Goal: Transaction & Acquisition: Book appointment/travel/reservation

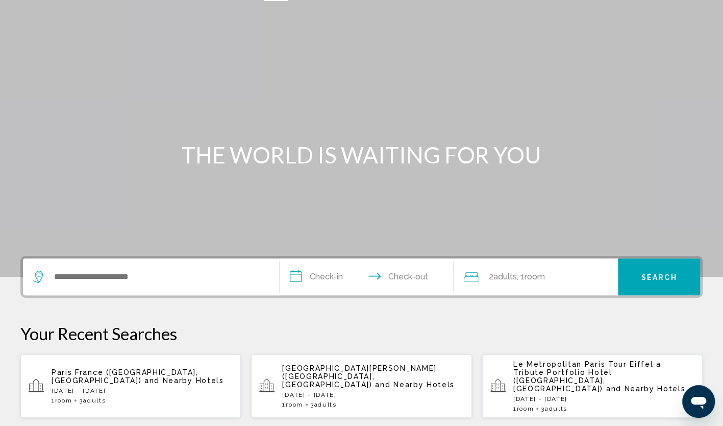
scroll to position [51, 0]
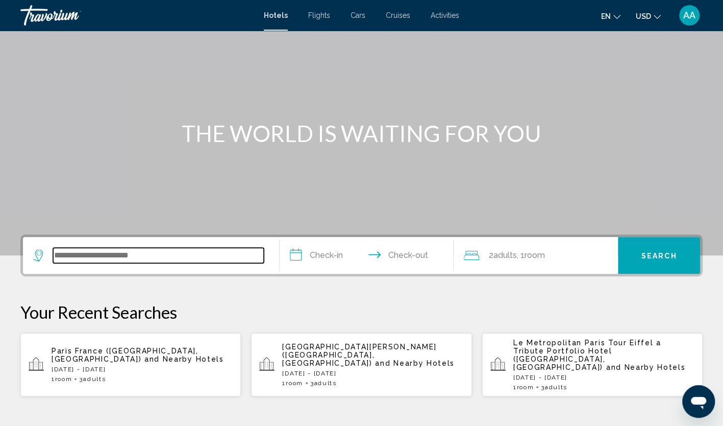
click at [142, 255] on input "Search widget" at bounding box center [158, 254] width 211 height 15
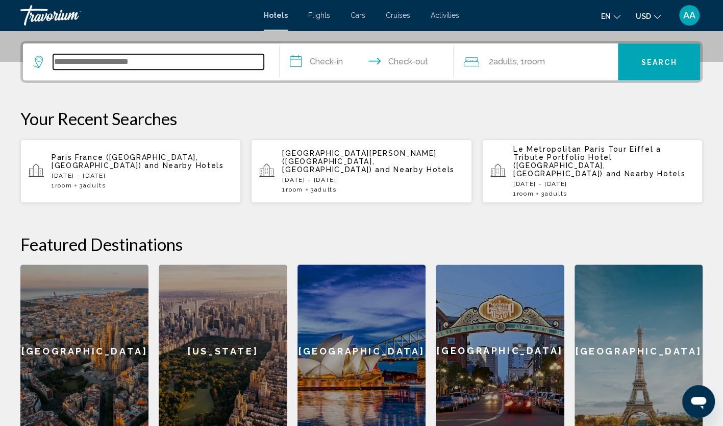
scroll to position [252, 0]
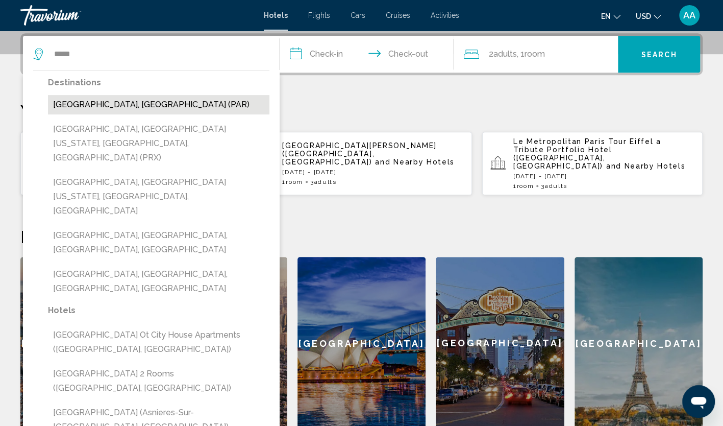
click at [97, 107] on button "[GEOGRAPHIC_DATA], [GEOGRAPHIC_DATA] (PAR)" at bounding box center [158, 104] width 221 height 19
type input "**********"
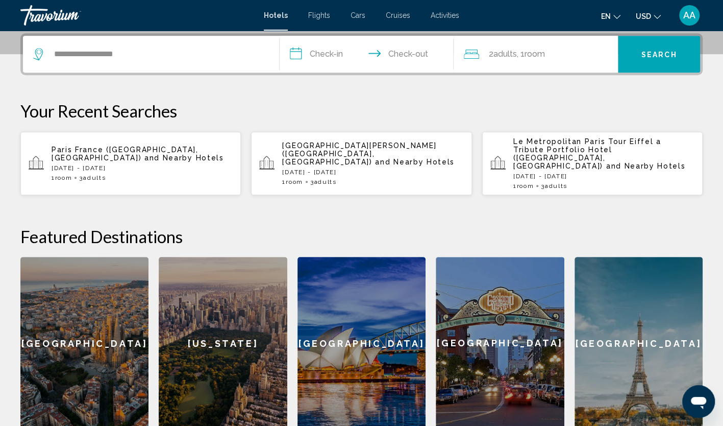
click at [326, 53] on input "**********" at bounding box center [369, 56] width 179 height 40
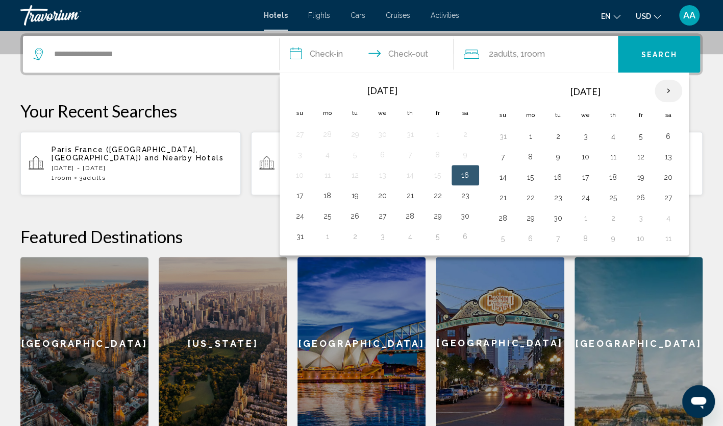
click at [660, 89] on th "Next month" at bounding box center [669, 91] width 28 height 22
click at [501, 197] on button "16" at bounding box center [503, 197] width 16 height 14
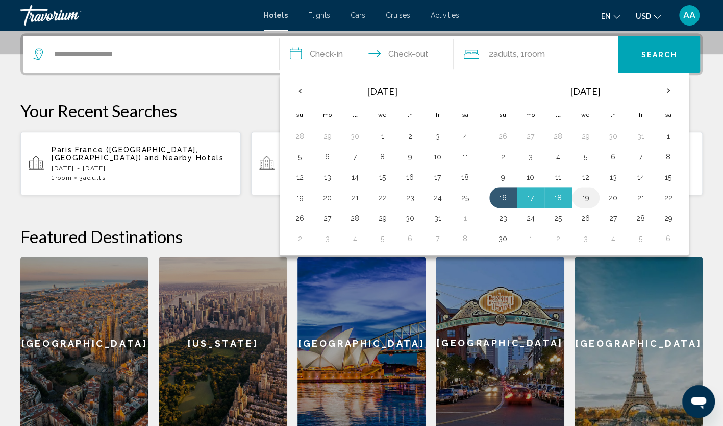
click at [584, 197] on button "19" at bounding box center [586, 197] width 16 height 14
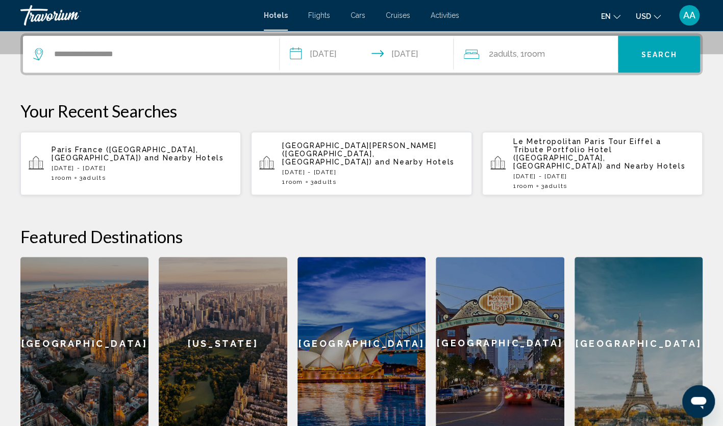
type input "**********"
click at [491, 46] on div "2 Adult Adults , 1 Room rooms" at bounding box center [541, 54] width 154 height 37
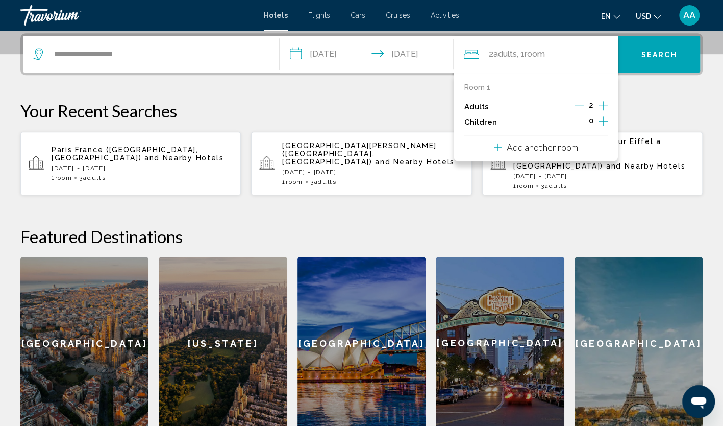
click at [605, 107] on icon "Increment adults" at bounding box center [602, 105] width 9 height 12
click at [665, 51] on span "Search" at bounding box center [659, 55] width 36 height 8
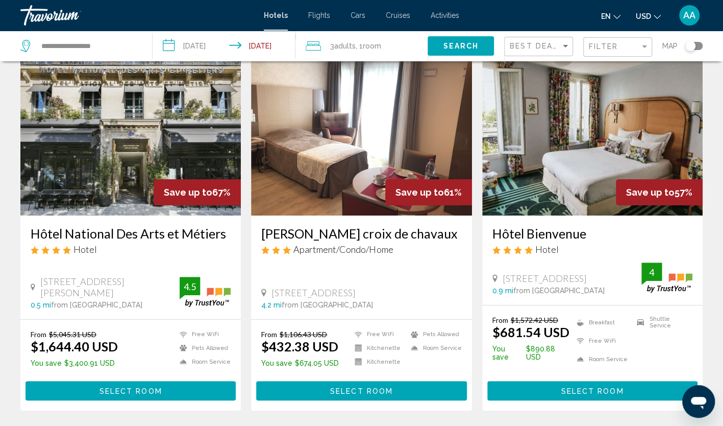
scroll to position [51, 0]
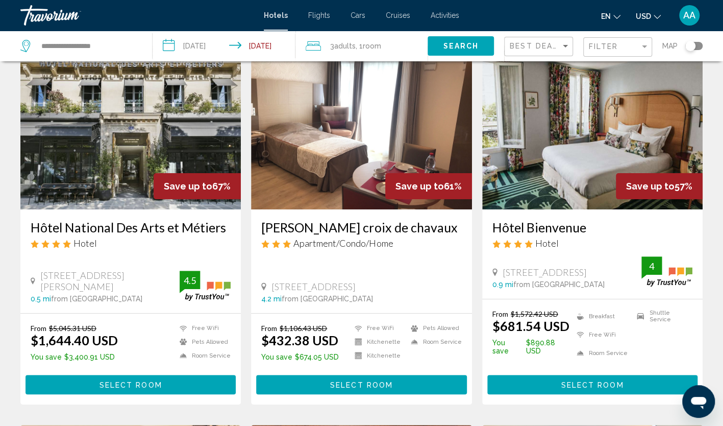
click at [601, 41] on div "Filter" at bounding box center [619, 47] width 60 height 19
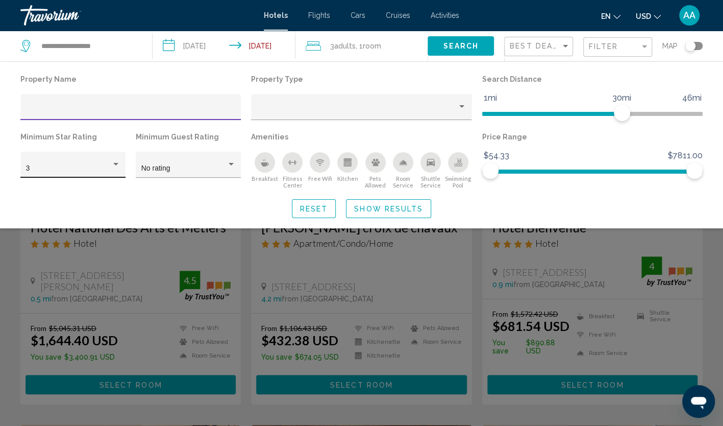
click at [115, 164] on div "Hotel Filters" at bounding box center [115, 164] width 5 height 3
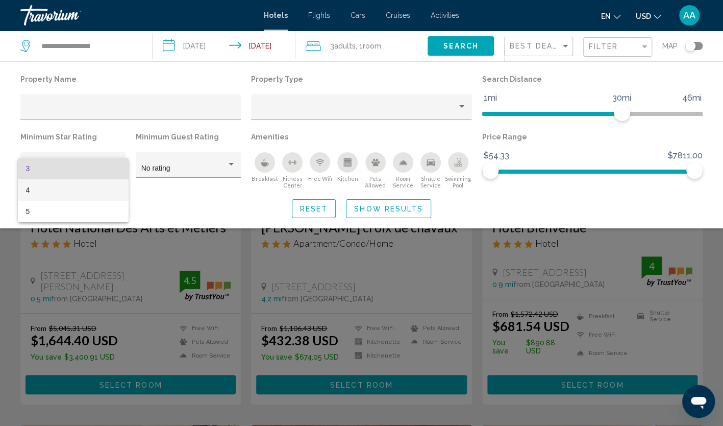
click at [97, 184] on span "4" at bounding box center [73, 189] width 94 height 21
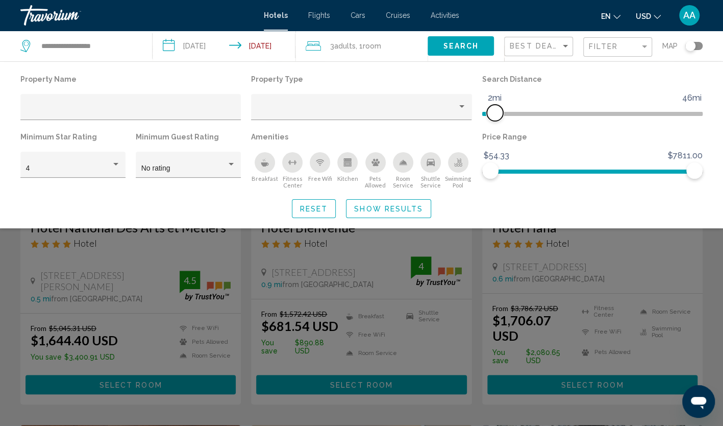
drag, startPoint x: 626, startPoint y: 110, endPoint x: 496, endPoint y: 117, distance: 129.8
click at [496, 117] on span "Hotel Filters" at bounding box center [495, 113] width 16 height 16
click at [362, 212] on span "Show Results" at bounding box center [388, 209] width 69 height 8
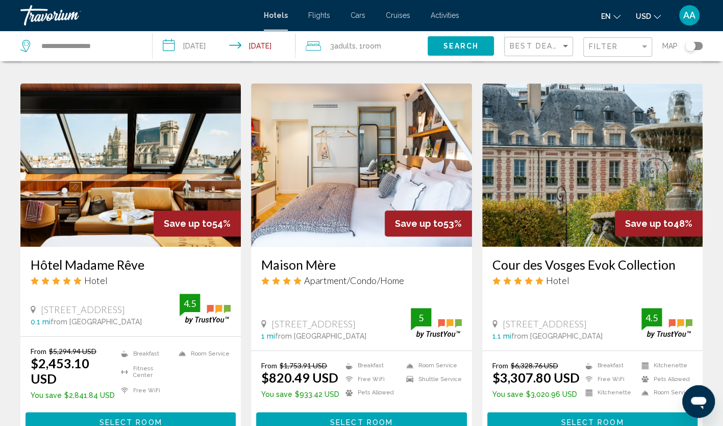
scroll to position [408, 0]
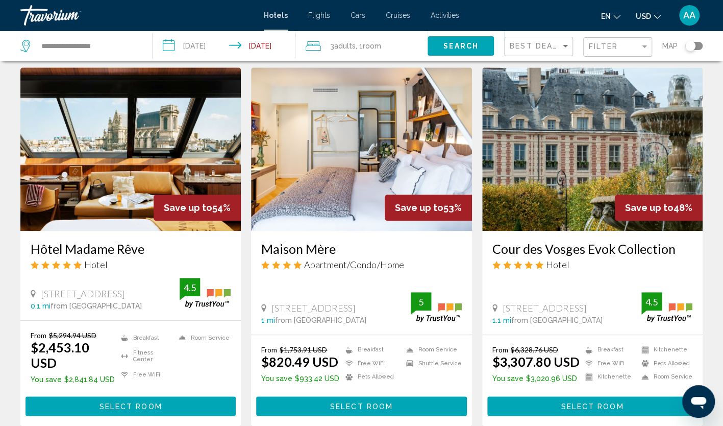
click at [344, 164] on img "Main content" at bounding box center [361, 148] width 220 height 163
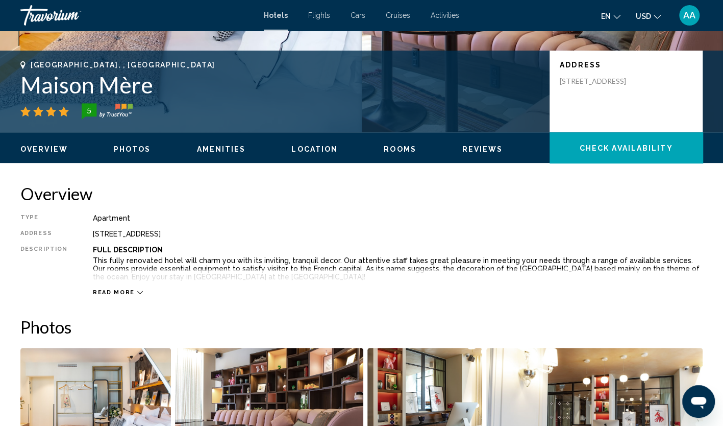
scroll to position [204, 0]
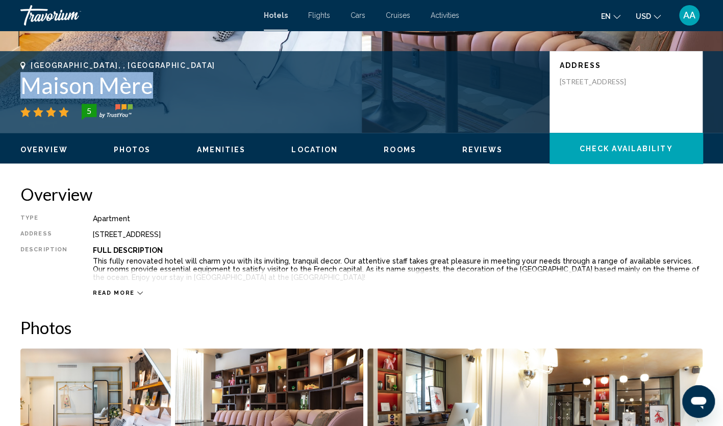
drag, startPoint x: 155, startPoint y: 88, endPoint x: 16, endPoint y: 96, distance: 139.0
click at [16, 96] on div "[GEOGRAPHIC_DATA], , [GEOGRAPHIC_DATA] Maison Mère 5 Address [STREET_ADDRESS]" at bounding box center [361, 91] width 723 height 61
copy h1 "Maison Mère"
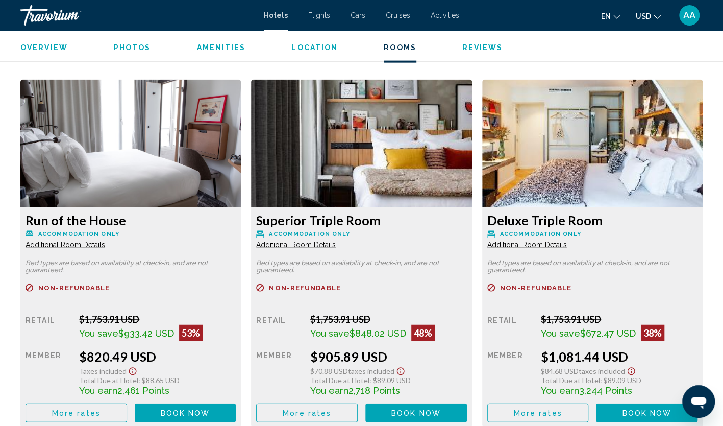
scroll to position [1378, 0]
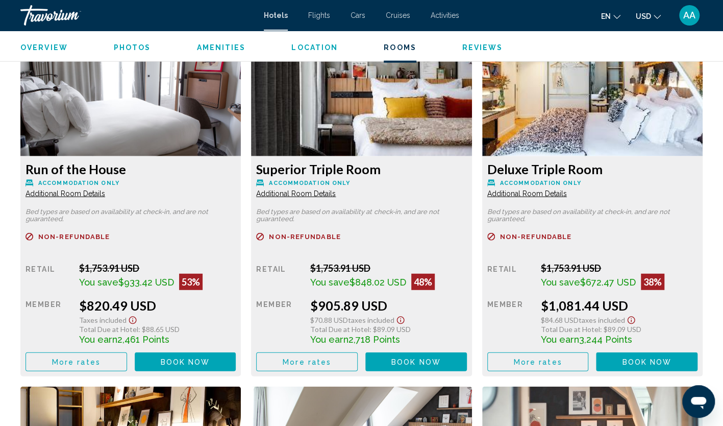
click at [127, 356] on button "More rates" at bounding box center [77, 361] width 102 height 19
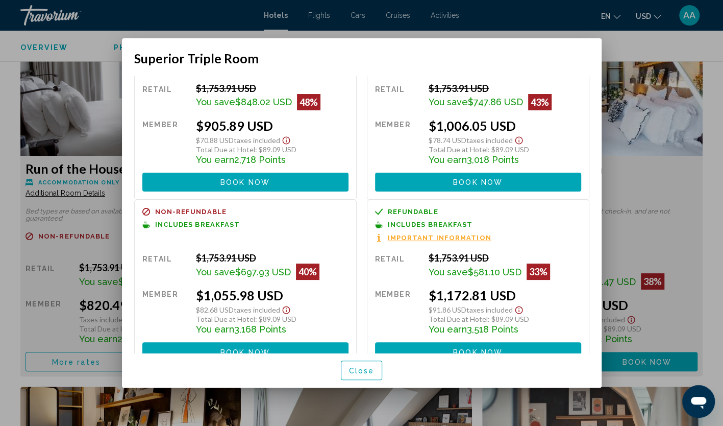
scroll to position [72, 0]
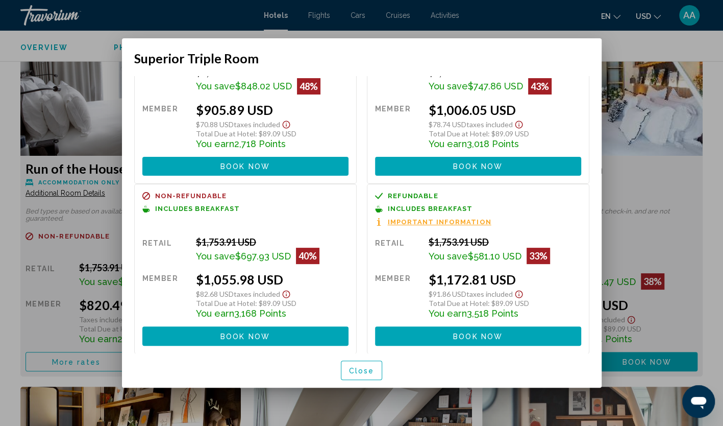
click at [465, 336] on span "Book now" at bounding box center [477, 336] width 49 height 8
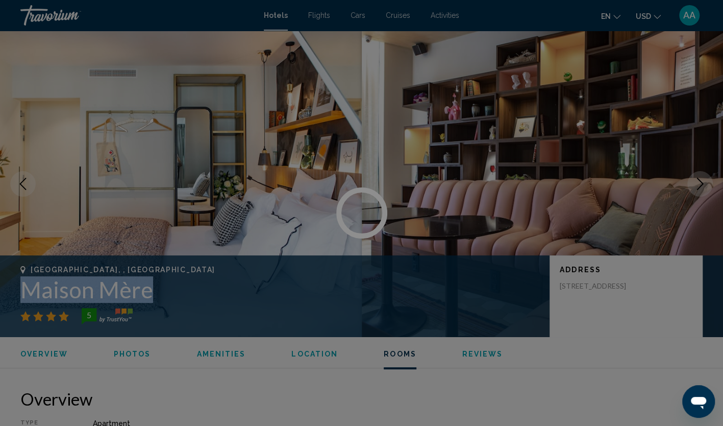
scroll to position [1378, 0]
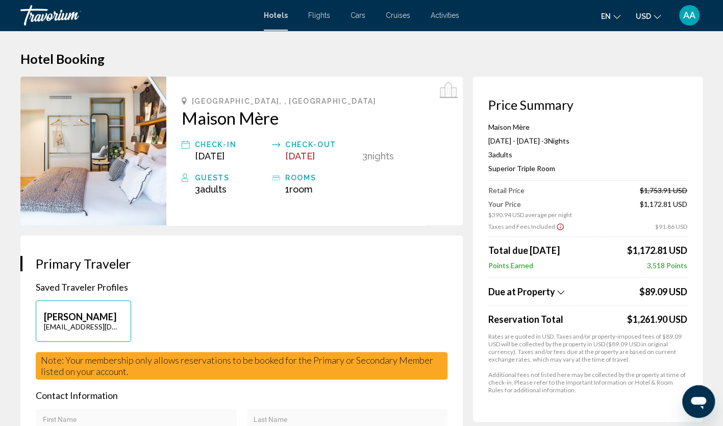
drag, startPoint x: 620, startPoint y: 319, endPoint x: 699, endPoint y: 329, distance: 79.6
click at [699, 329] on div "Price Summary Maison Mère [DATE] - [DATE] - 3 Night Nights 3 Adult Adults , 0 C…" at bounding box center [588, 249] width 230 height 345
click at [699, 331] on div "Price Summary Maison Mère [DATE] - [DATE] - 3 Night Nights 3 Adult Adults , 0 C…" at bounding box center [588, 249] width 230 height 345
click at [699, 321] on div "Price Summary Maison Mère [DATE] - [DATE] - 3 Night Nights 3 Adult Adults , 0 C…" at bounding box center [588, 249] width 230 height 345
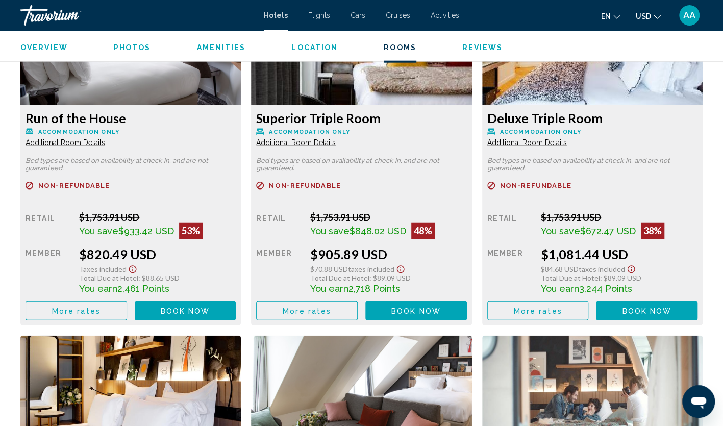
scroll to position [1378, 0]
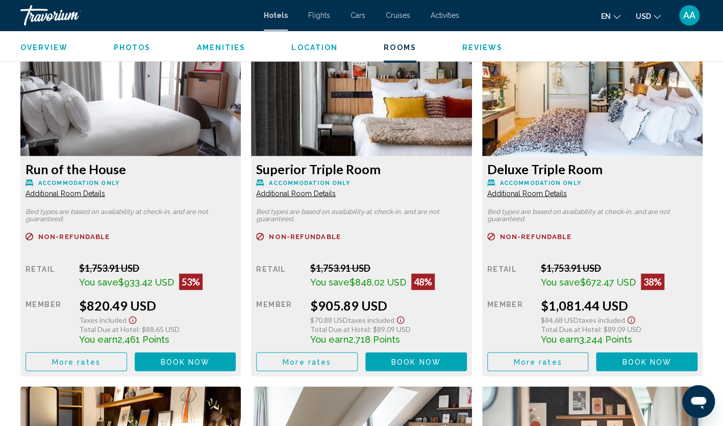
click at [101, 362] on span "More rates" at bounding box center [76, 362] width 48 height 8
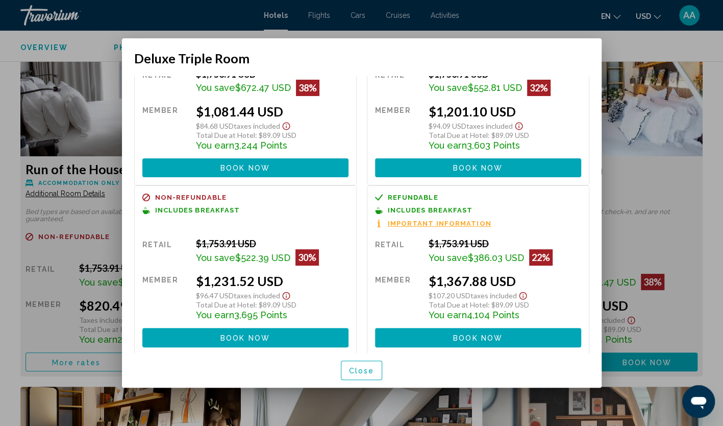
scroll to position [72, 0]
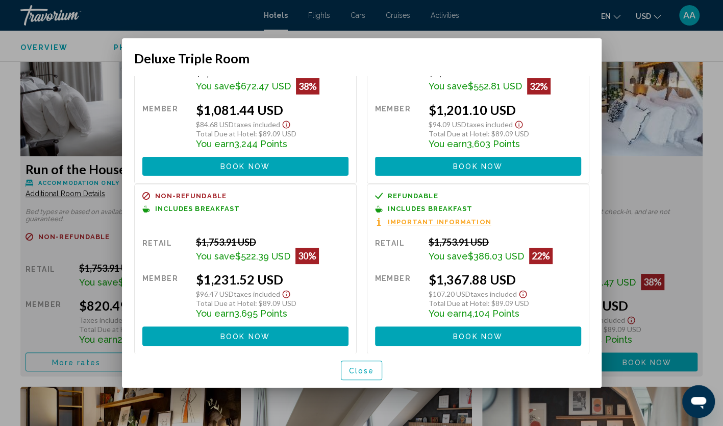
click at [418, 338] on button "Book now No longer available" at bounding box center [478, 335] width 206 height 19
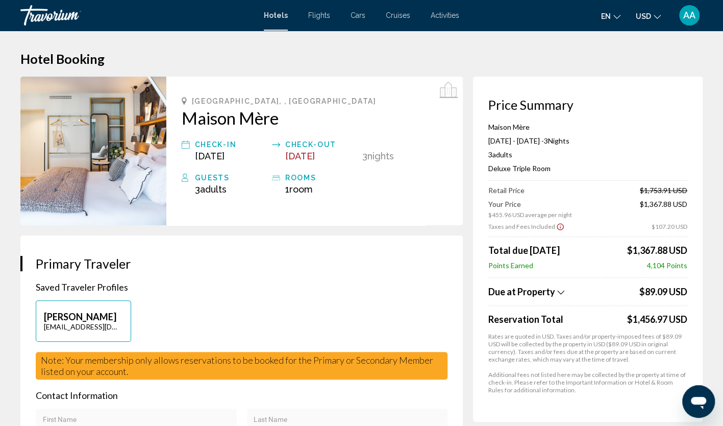
drag, startPoint x: 621, startPoint y: 318, endPoint x: 688, endPoint y: 319, distance: 66.8
click at [688, 319] on div "Price Summary Maison Mère [DATE] - [DATE] - 3 Night Nights 3 Adult Adults , 0 C…" at bounding box center [588, 249] width 230 height 345
drag, startPoint x: 688, startPoint y: 319, endPoint x: 691, endPoint y: 333, distance: 14.1
click at [691, 333] on div "Price Summary Maison Mère [DATE] - [DATE] - 3 Night Nights 3 Adult Adults , 0 C…" at bounding box center [588, 249] width 230 height 345
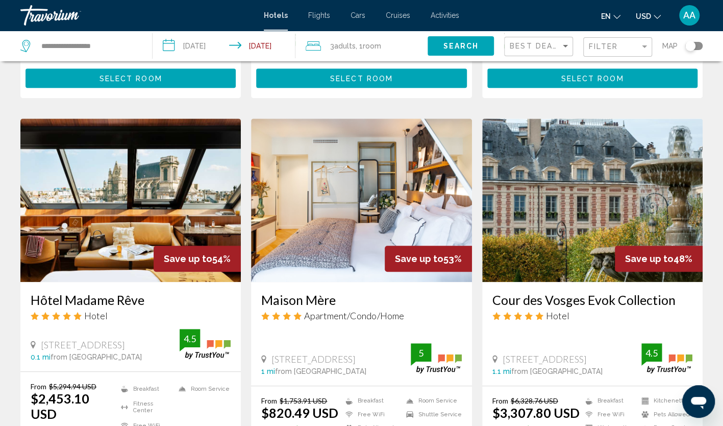
scroll to position [408, 0]
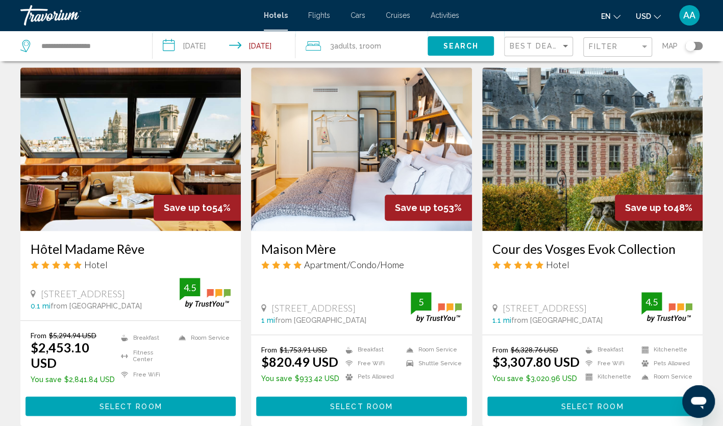
click at [98, 147] on img "Main content" at bounding box center [130, 148] width 220 height 163
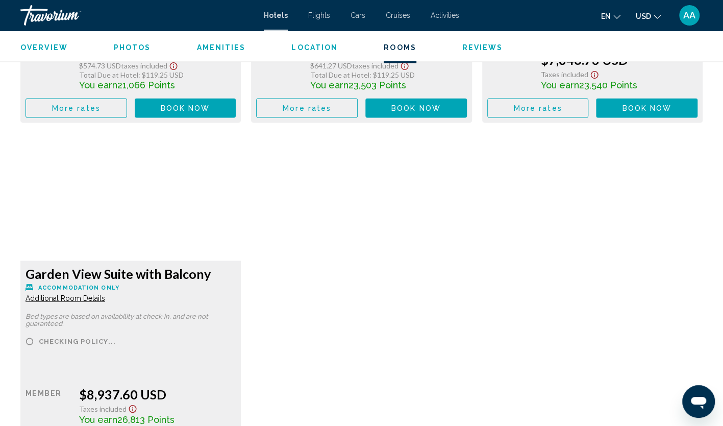
scroll to position [3147, 0]
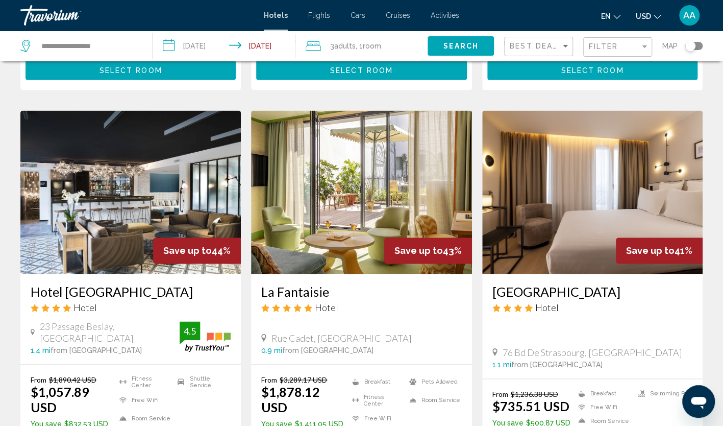
scroll to position [765, 0]
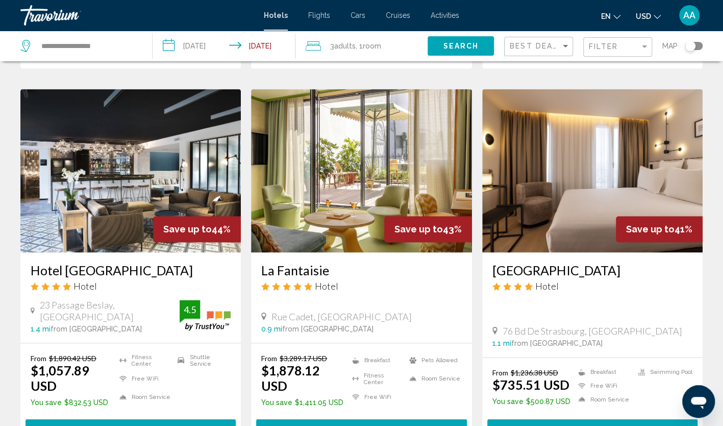
drag, startPoint x: 25, startPoint y: 242, endPoint x: 160, endPoint y: 246, distance: 135.3
click at [160, 252] on div "Hotel [GEOGRAPHIC_DATA] Hotel [GEOGRAPHIC_DATA], [GEOGRAPHIC_DATA] 1.4 mi from …" at bounding box center [130, 297] width 220 height 90
copy h3 "Hotel [GEOGRAPHIC_DATA]"
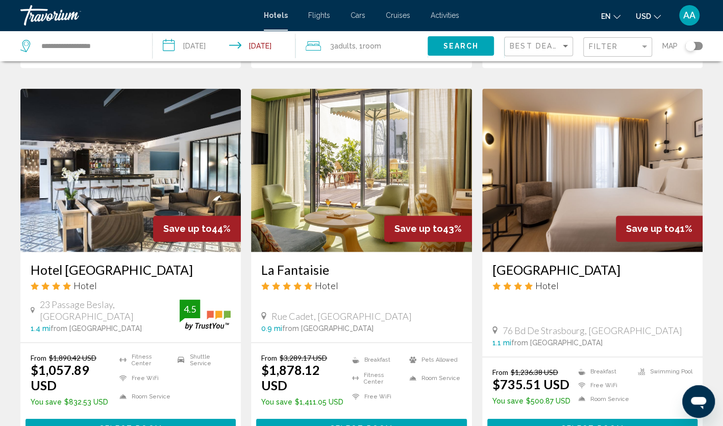
scroll to position [816, 0]
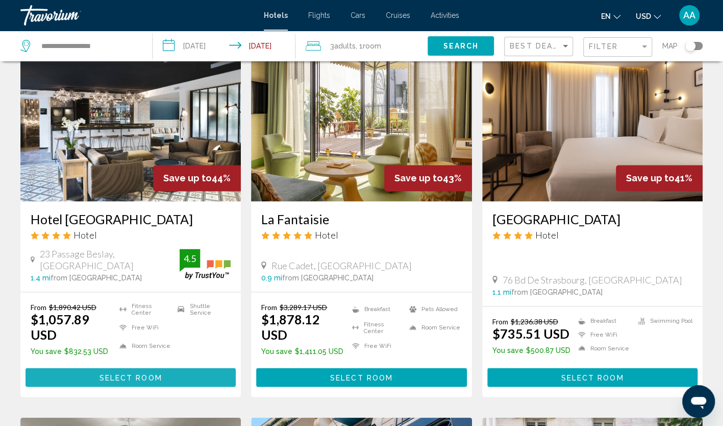
click at [133, 373] on span "Select Room" at bounding box center [130, 377] width 63 height 8
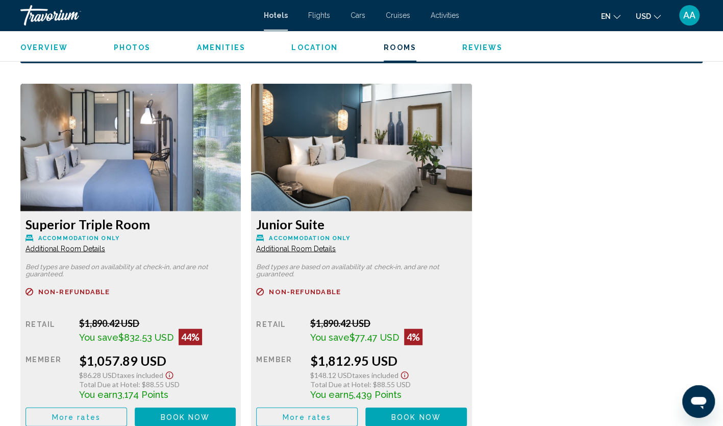
scroll to position [1378, 0]
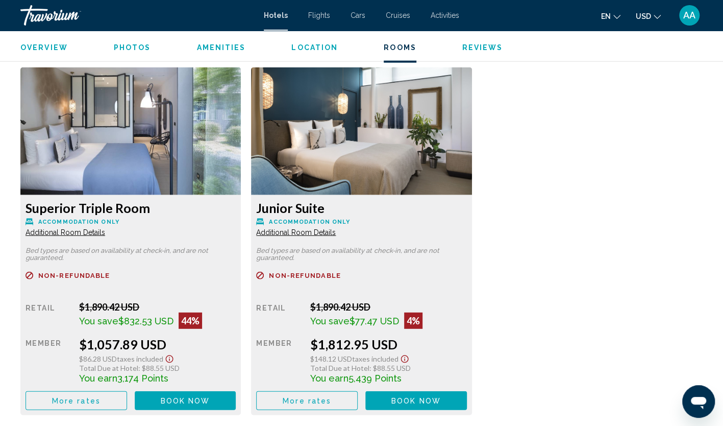
click at [111, 405] on button "More rates" at bounding box center [77, 400] width 102 height 19
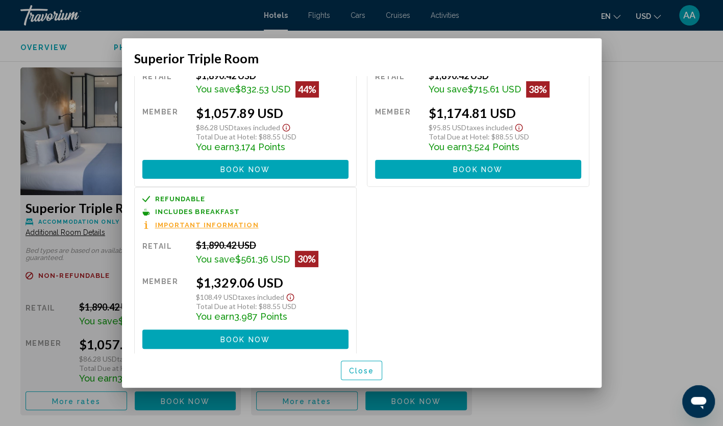
scroll to position [70, 0]
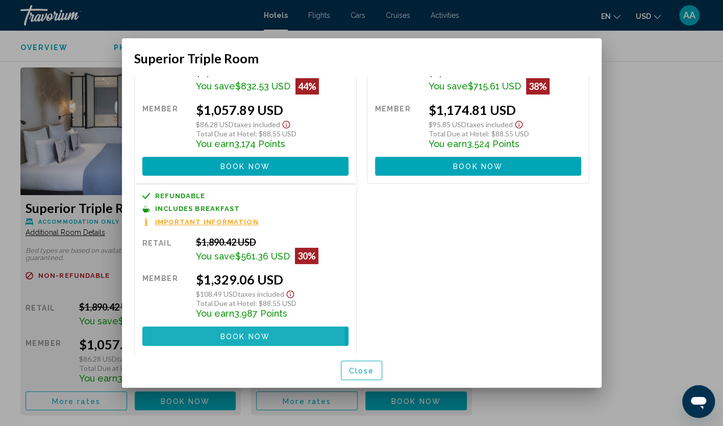
click at [216, 336] on button "Book now No longer available" at bounding box center [245, 335] width 206 height 19
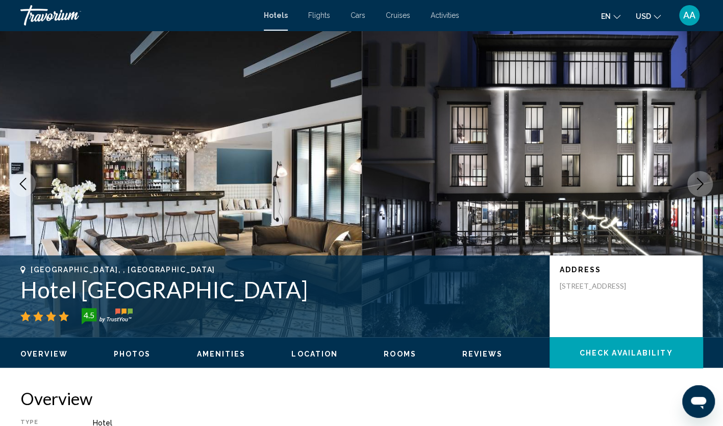
scroll to position [51, 0]
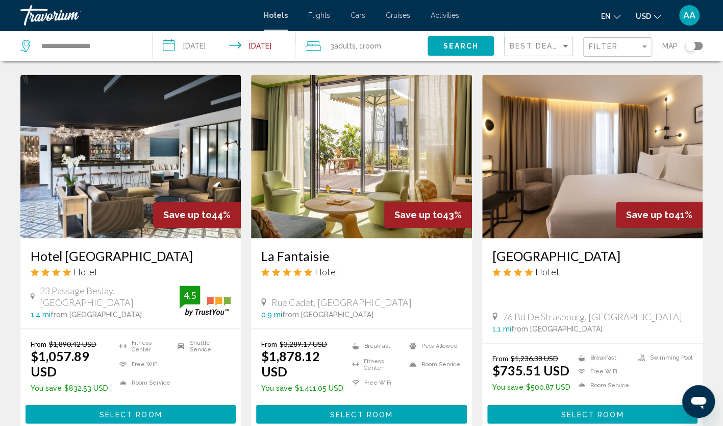
scroll to position [765, 0]
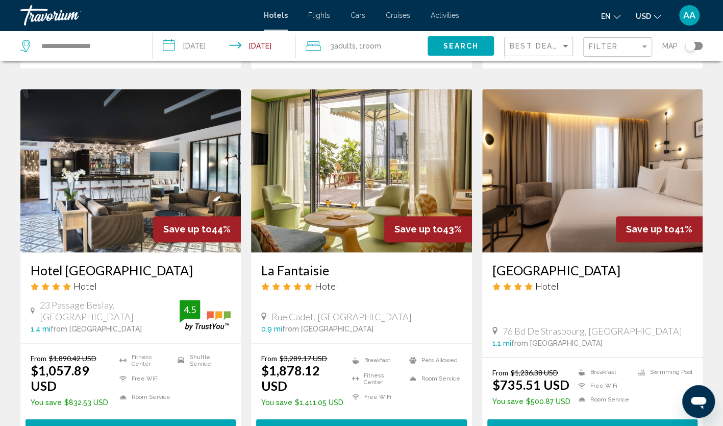
click at [575, 161] on img "Main content" at bounding box center [592, 170] width 220 height 163
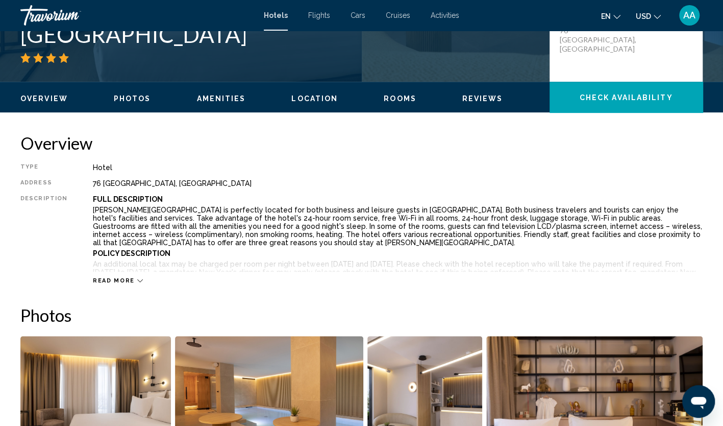
scroll to position [204, 0]
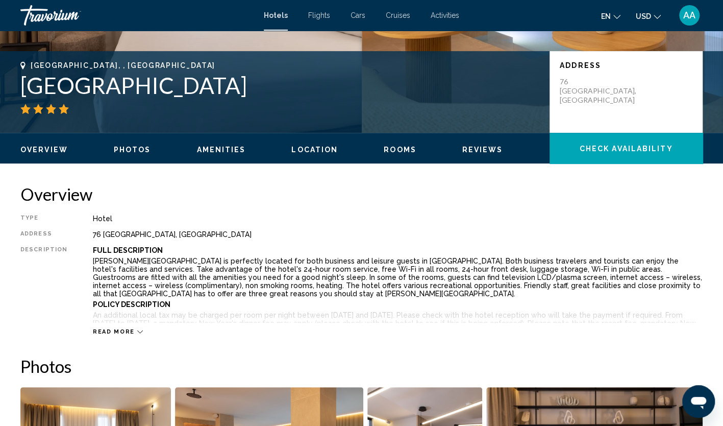
drag, startPoint x: 134, startPoint y: 87, endPoint x: 10, endPoint y: 90, distance: 124.5
click at [10, 90] on div "[GEOGRAPHIC_DATA], , [GEOGRAPHIC_DATA] [GEOGRAPHIC_DATA] Address [STREET_ADDRES…" at bounding box center [361, 91] width 723 height 61
copy h1 "[GEOGRAPHIC_DATA]"
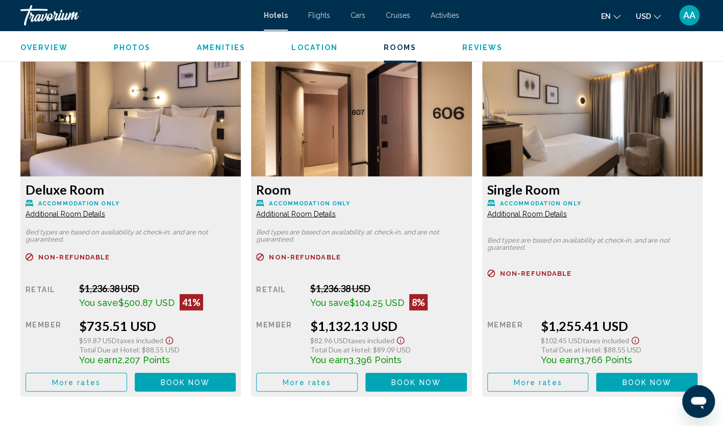
scroll to position [1381, 0]
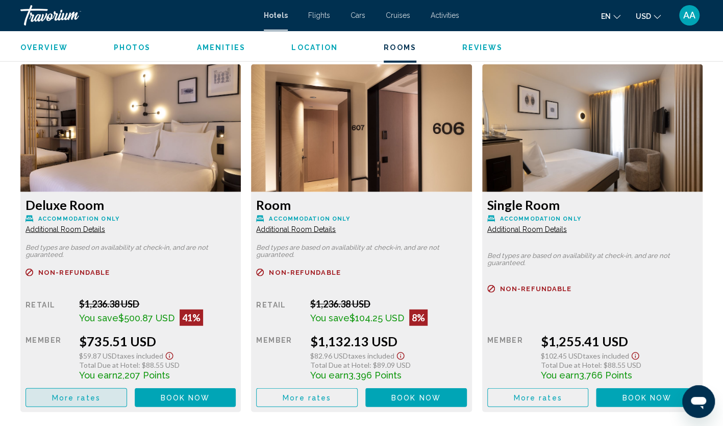
click at [99, 394] on span "More rates" at bounding box center [76, 397] width 48 height 8
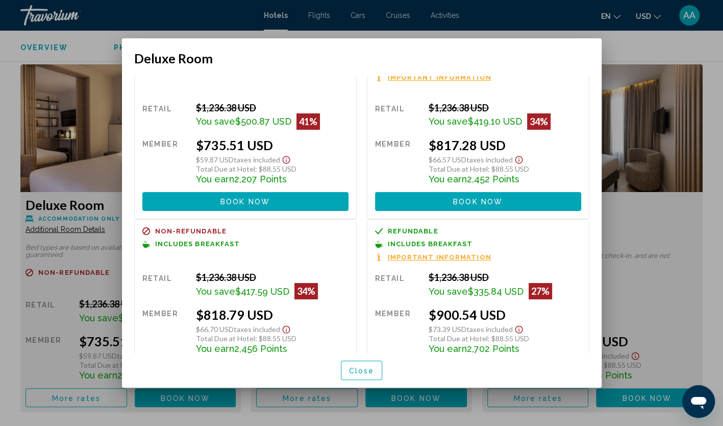
scroll to position [72, 0]
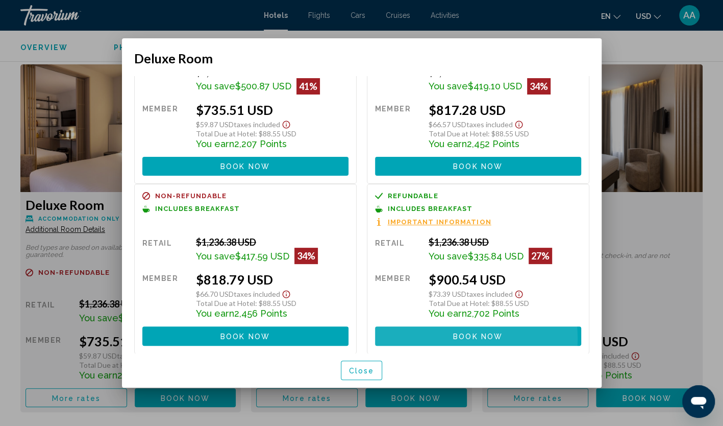
click at [424, 338] on button "Book now No longer available" at bounding box center [478, 335] width 206 height 19
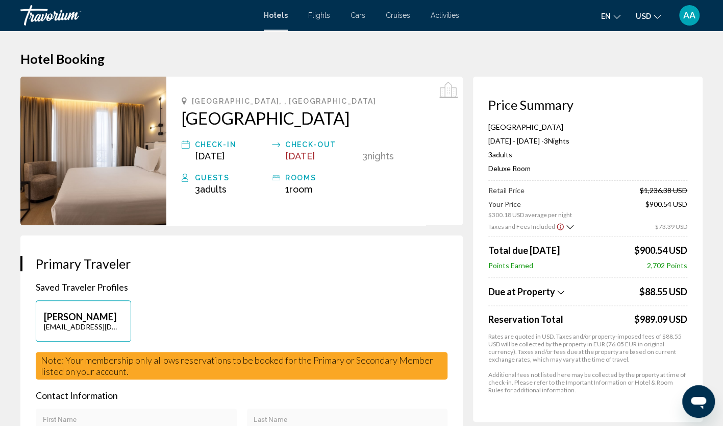
drag, startPoint x: 535, startPoint y: 168, endPoint x: 480, endPoint y: 170, distance: 55.6
click at [480, 170] on div "Price Summary Hôtel Esté [DATE] - [DATE] - 3 Night Nights 3 Adult Adults , 0 Ch…" at bounding box center [588, 249] width 230 height 345
click at [418, 281] on p "Saved Traveler Profiles" at bounding box center [242, 286] width 412 height 11
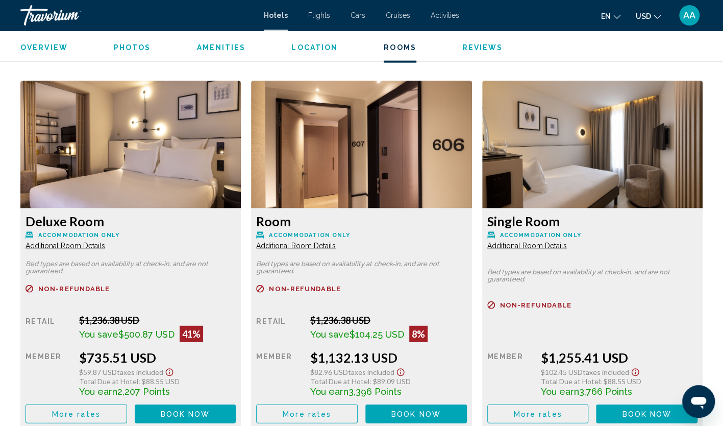
scroll to position [1378, 0]
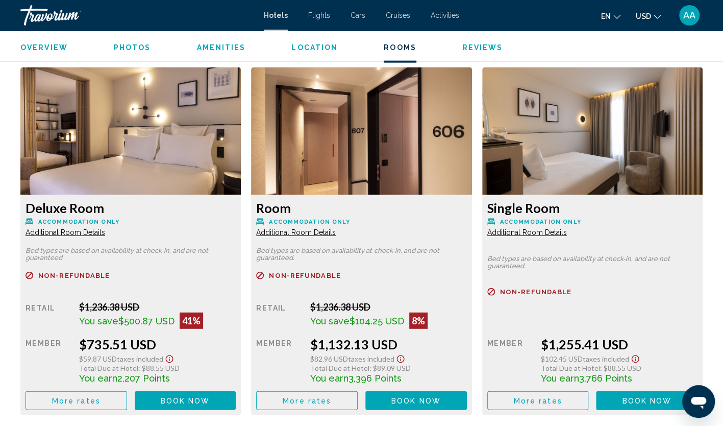
click at [74, 232] on span "Additional Room Details" at bounding box center [66, 232] width 80 height 8
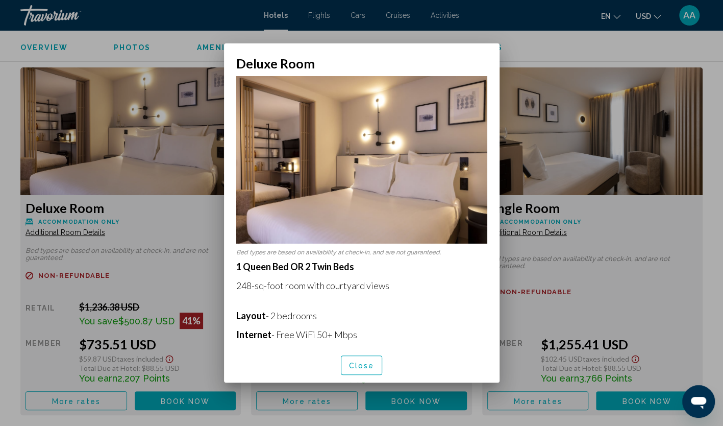
click at [358, 370] on button "Close" at bounding box center [362, 364] width 42 height 19
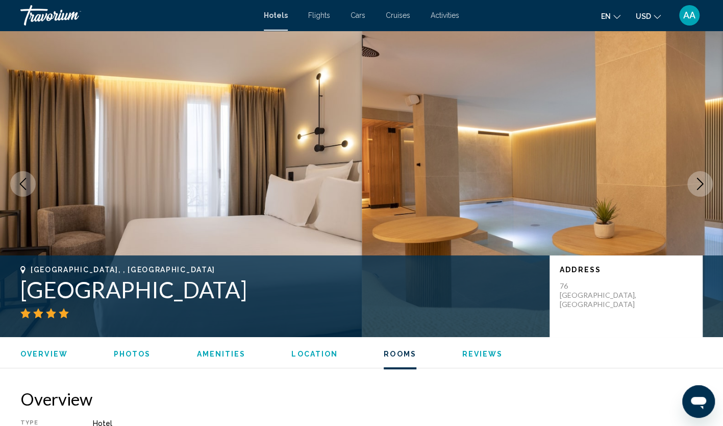
scroll to position [1378, 0]
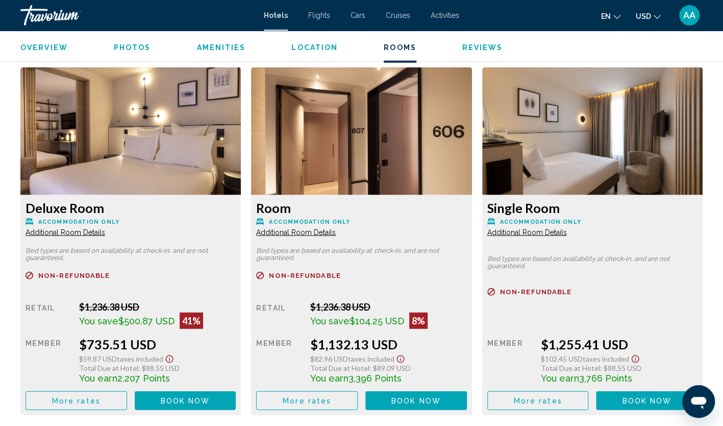
click at [83, 235] on span "Additional Room Details" at bounding box center [66, 232] width 80 height 8
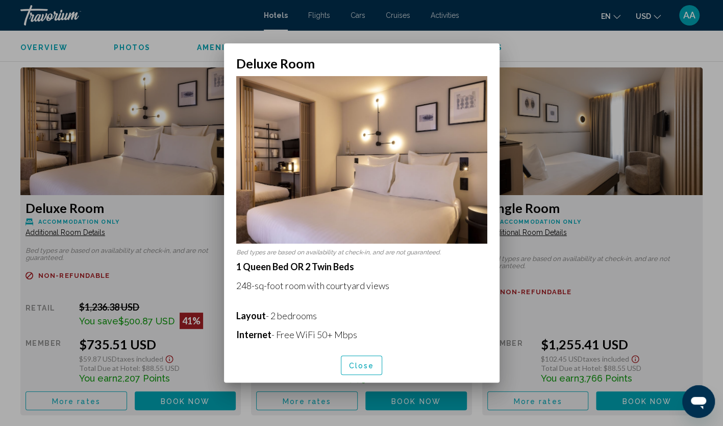
click at [366, 360] on span "Close" at bounding box center [362, 364] width 26 height 8
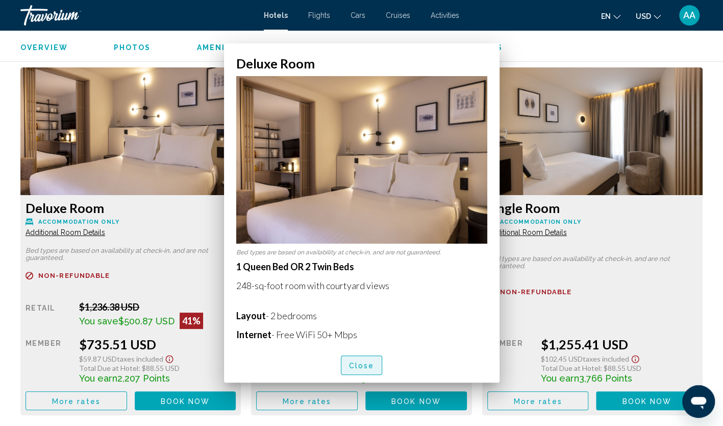
scroll to position [1378, 0]
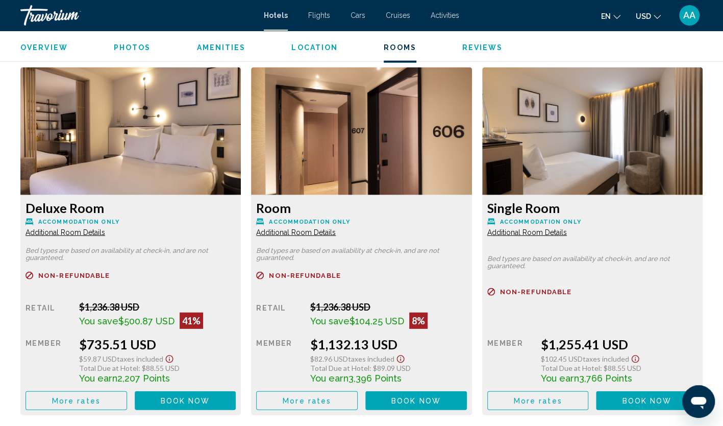
click at [47, 158] on img "Main content" at bounding box center [130, 131] width 220 height 128
click at [112, 397] on button "More rates" at bounding box center [77, 400] width 102 height 19
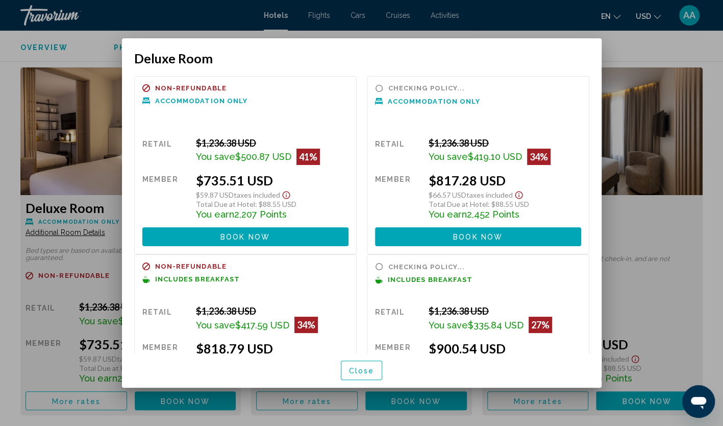
scroll to position [52, 0]
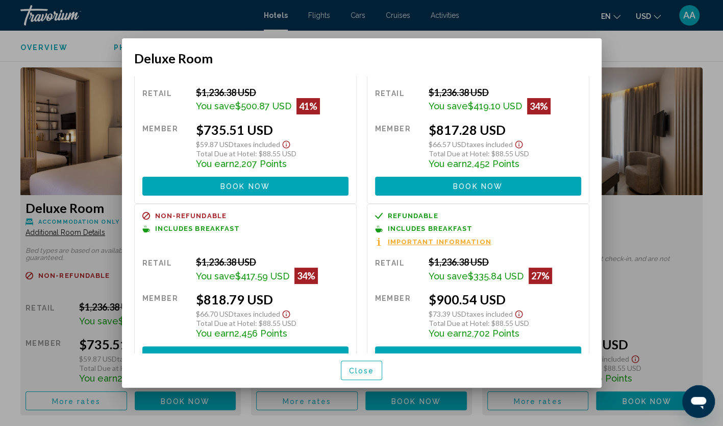
click at [356, 368] on span "Close" at bounding box center [362, 370] width 26 height 8
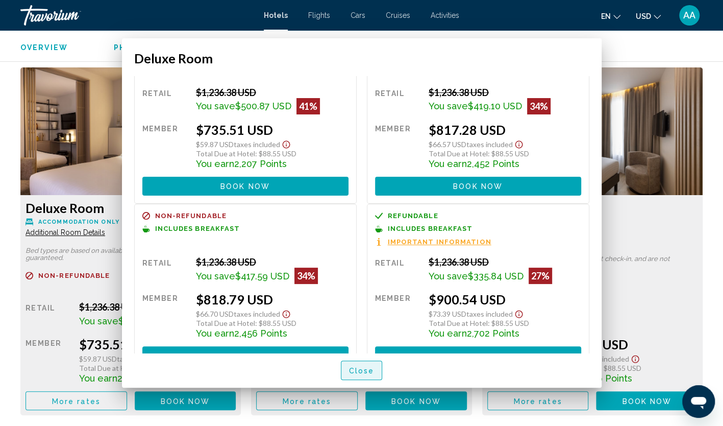
scroll to position [1378, 0]
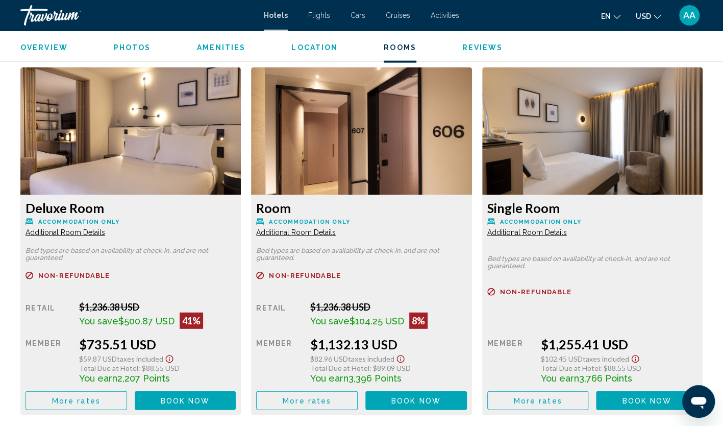
click at [94, 395] on button "More rates" at bounding box center [77, 400] width 102 height 19
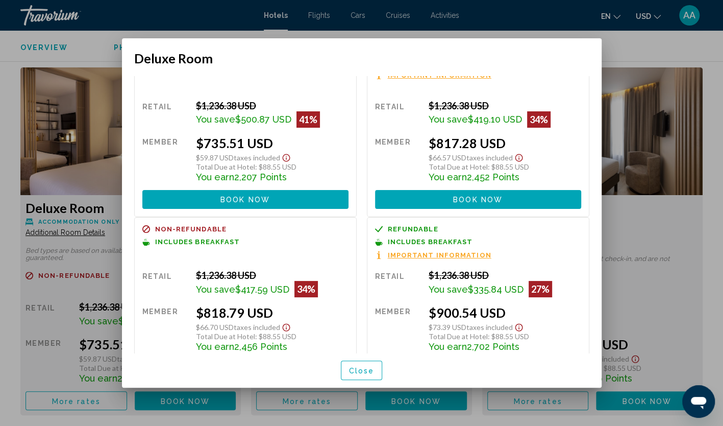
scroll to position [72, 0]
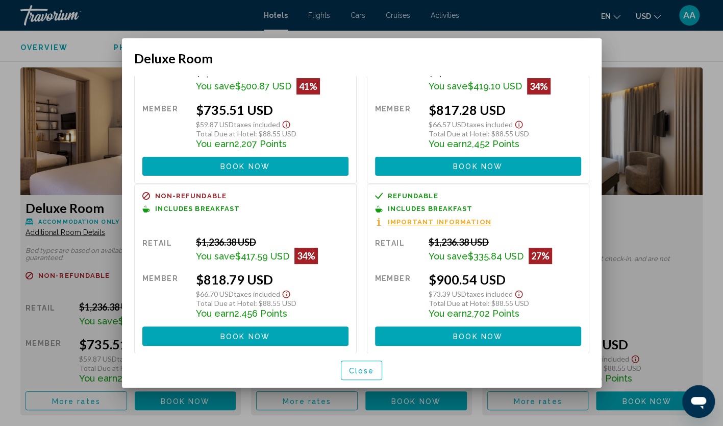
click at [620, 49] on div at bounding box center [361, 213] width 723 height 426
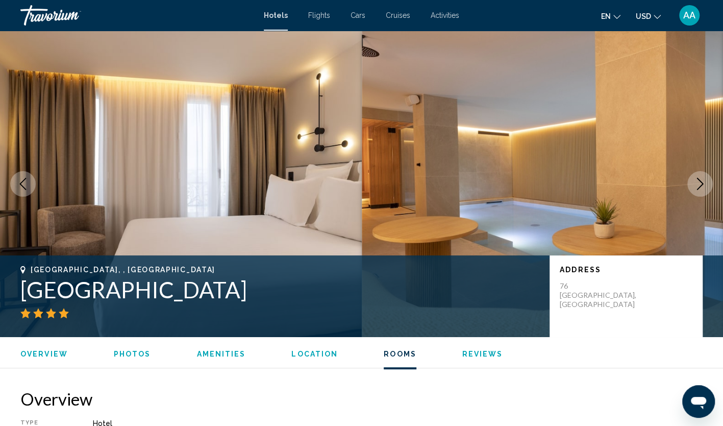
scroll to position [1378, 0]
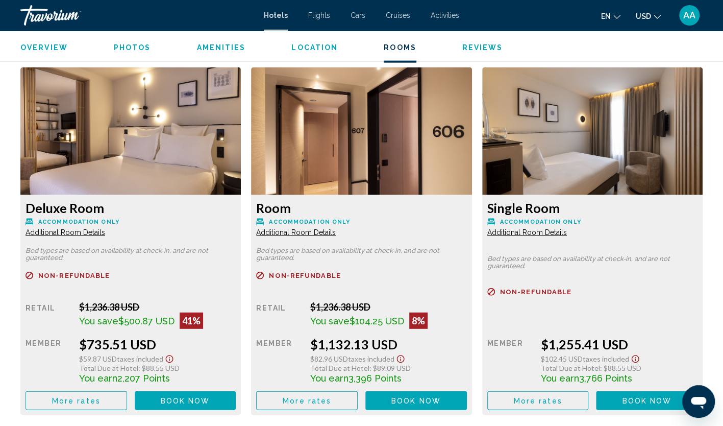
click at [105, 235] on span "Additional Room Details" at bounding box center [66, 232] width 80 height 8
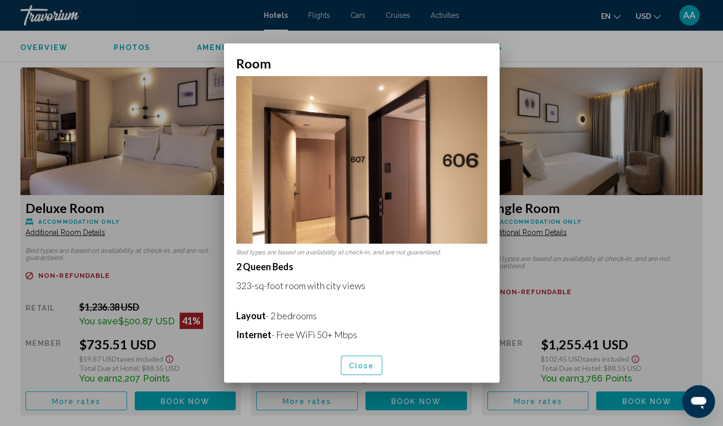
scroll to position [0, 0]
click at [135, 239] on div at bounding box center [361, 213] width 723 height 426
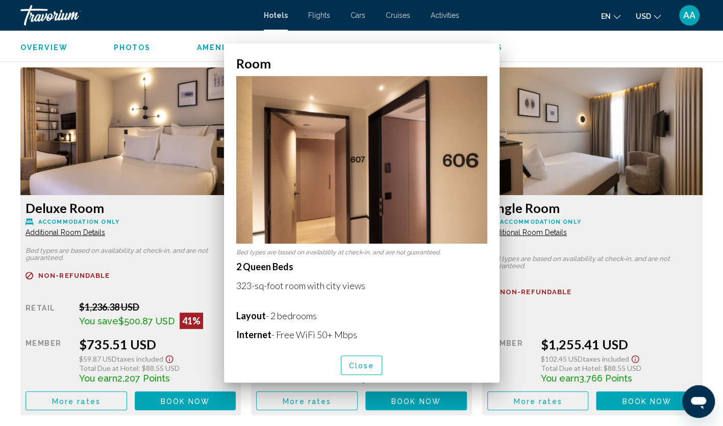
scroll to position [1378, 0]
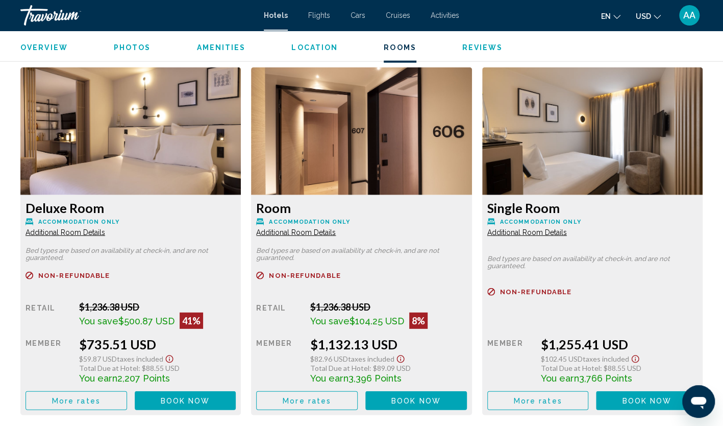
click at [61, 233] on span "Additional Room Details" at bounding box center [66, 232] width 80 height 8
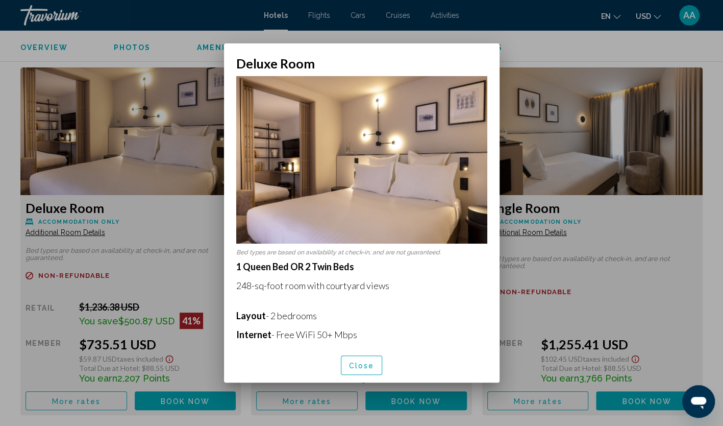
click at [358, 356] on button "Close" at bounding box center [362, 364] width 42 height 19
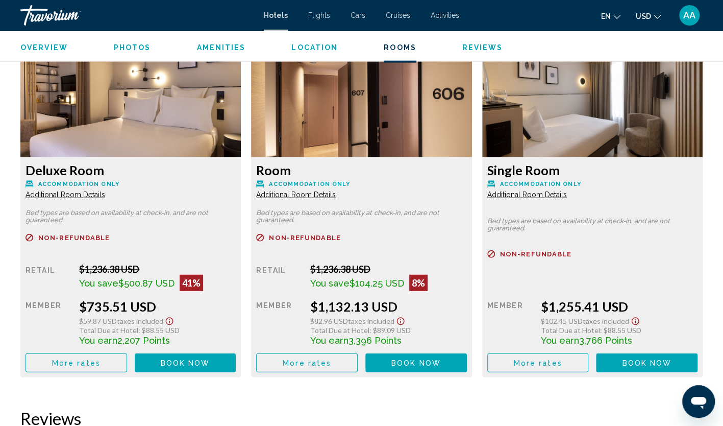
scroll to position [1429, 0]
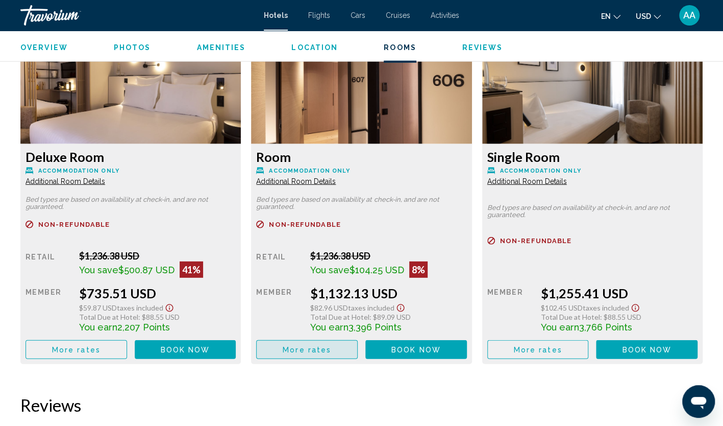
click at [329, 351] on span "More rates" at bounding box center [307, 349] width 48 height 8
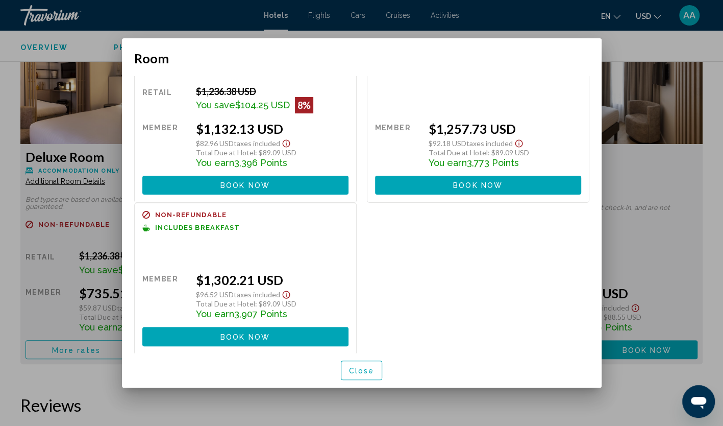
scroll to position [52, 0]
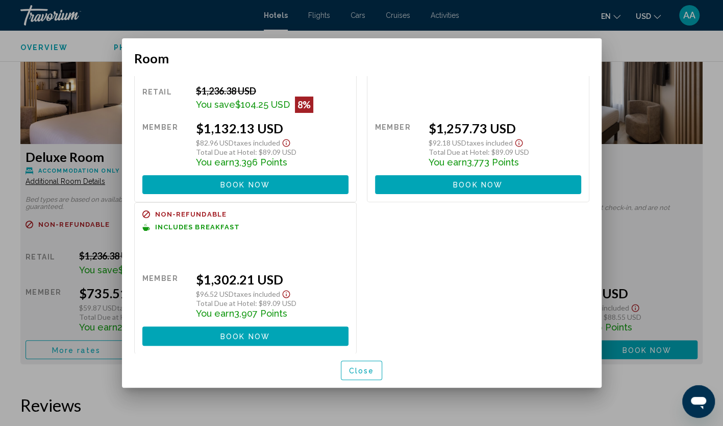
drag, startPoint x: 527, startPoint y: 151, endPoint x: 423, endPoint y: 153, distance: 103.6
click at [429, 153] on div "Total Due at Hotel : $89.09 USD" at bounding box center [505, 151] width 153 height 9
drag, startPoint x: 423, startPoint y: 153, endPoint x: 523, endPoint y: 158, distance: 100.1
click at [523, 158] on div "You earn 3,773 Points" at bounding box center [505, 161] width 153 height 11
drag, startPoint x: 526, startPoint y: 152, endPoint x: 419, endPoint y: 150, distance: 106.1
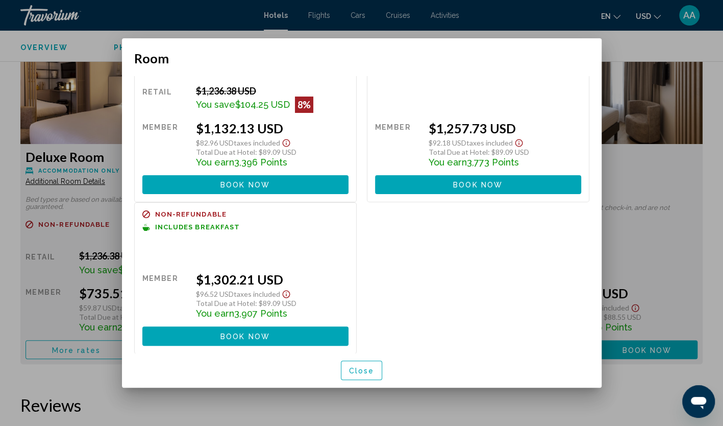
click at [419, 150] on div "Retail $0.00 when you redeem Member $1,257.73 USD $92.18 USD Taxes included Tot…" at bounding box center [478, 148] width 206 height 92
drag, startPoint x: 419, startPoint y: 150, endPoint x: 458, endPoint y: 268, distance: 124.6
click at [458, 268] on div "Refundable Non-refundable Non-refundable Accommodation Only Retail $1,236.38 US…" at bounding box center [361, 188] width 465 height 329
drag, startPoint x: 294, startPoint y: 304, endPoint x: 164, endPoint y: 301, distance: 129.6
click at [164, 301] on div "Retail $0.00 when you redeem Member $1,302.21 USD $96.52 USD Taxes included Tot…" at bounding box center [245, 299] width 206 height 92
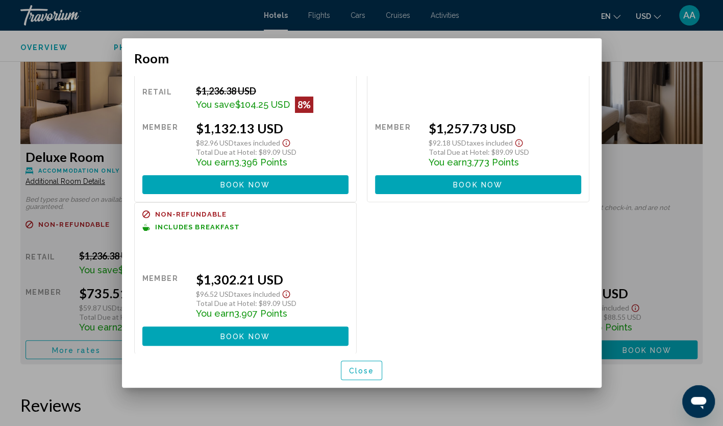
click at [421, 316] on div "Refundable Non-refundable Non-refundable Accommodation Only Retail $1,236.38 US…" at bounding box center [361, 188] width 465 height 329
click at [365, 367] on span "Close" at bounding box center [362, 370] width 26 height 8
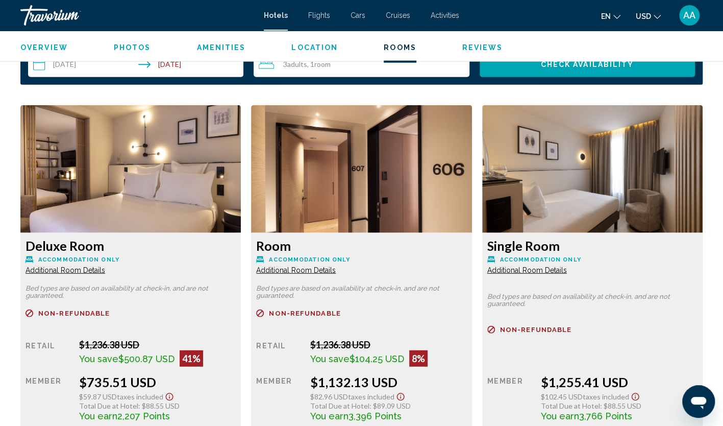
scroll to position [1378, 0]
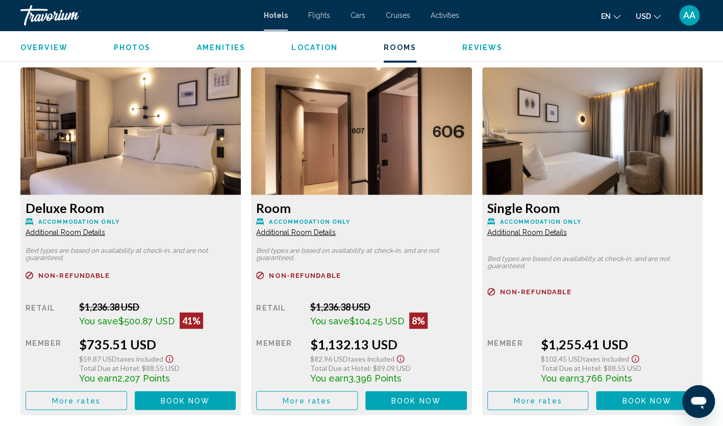
click at [127, 395] on button "More rates" at bounding box center [77, 400] width 102 height 19
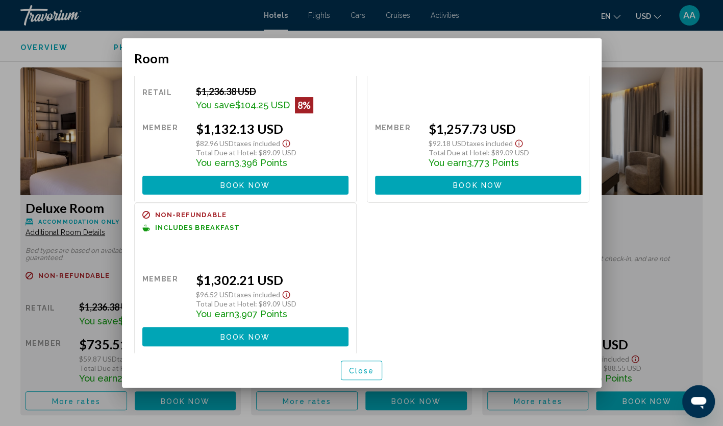
scroll to position [0, 0]
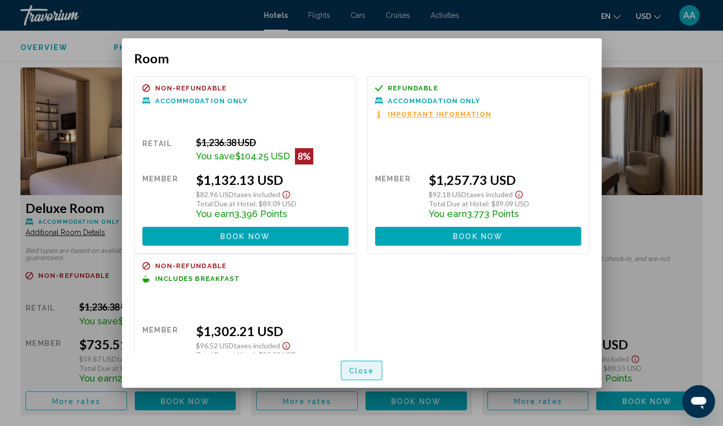
drag, startPoint x: 354, startPoint y: 367, endPoint x: 295, endPoint y: 349, distance: 61.0
click at [354, 368] on span "Close" at bounding box center [362, 370] width 26 height 8
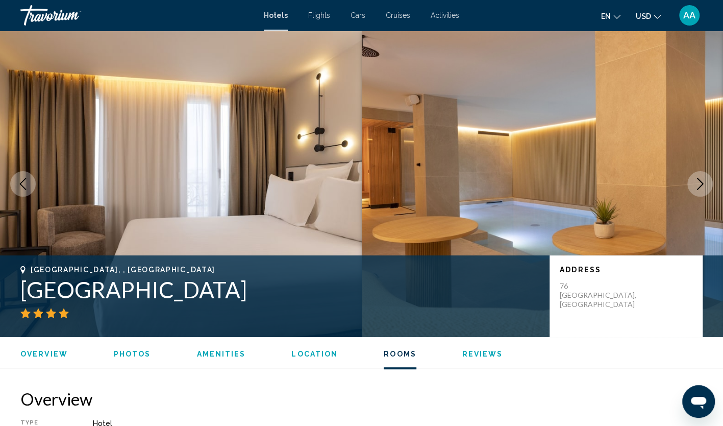
scroll to position [1378, 0]
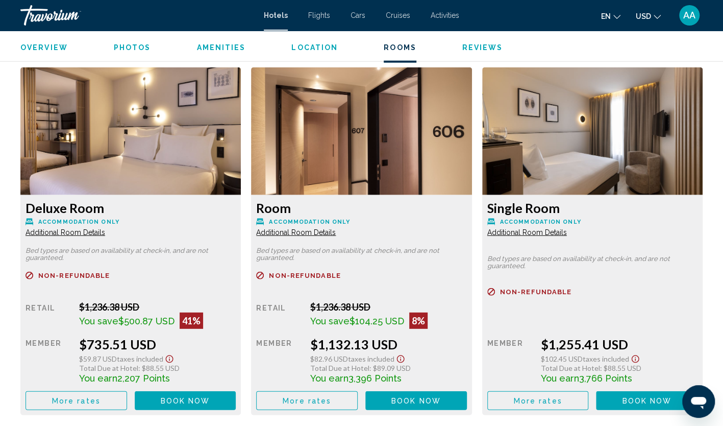
click at [89, 234] on span "Additional Room Details" at bounding box center [66, 232] width 80 height 8
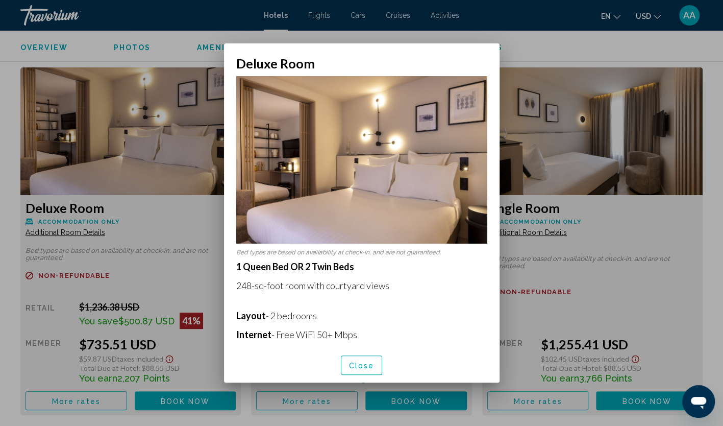
scroll to position [0, 0]
drag, startPoint x: 235, startPoint y: 280, endPoint x: 407, endPoint y: 282, distance: 172.5
click at [407, 282] on div "Bed types are based on availability at check-in, and are not guaranteed. 1 Quee…" at bounding box center [362, 209] width 276 height 277
copy p "248-sq-foot room with courtyard views"
click at [359, 364] on span "Close" at bounding box center [362, 365] width 26 height 8
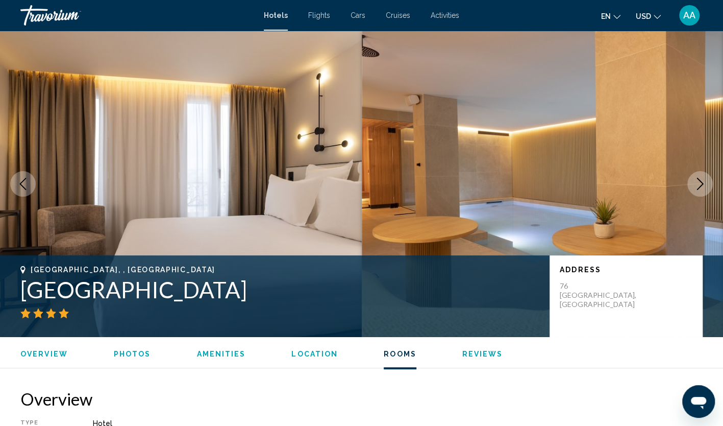
scroll to position [1378, 0]
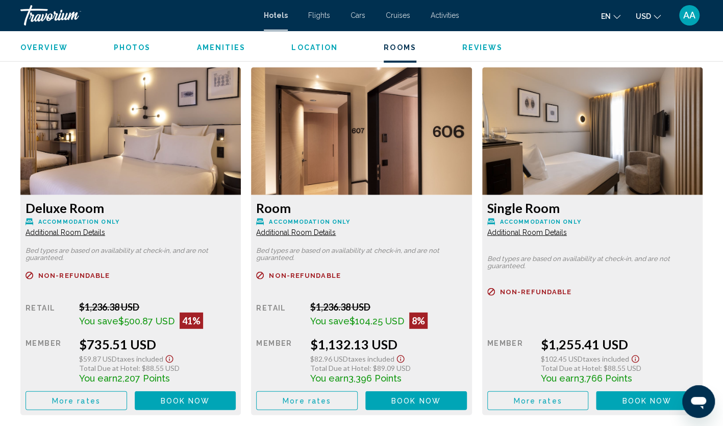
click at [111, 398] on button "More rates" at bounding box center [77, 400] width 102 height 19
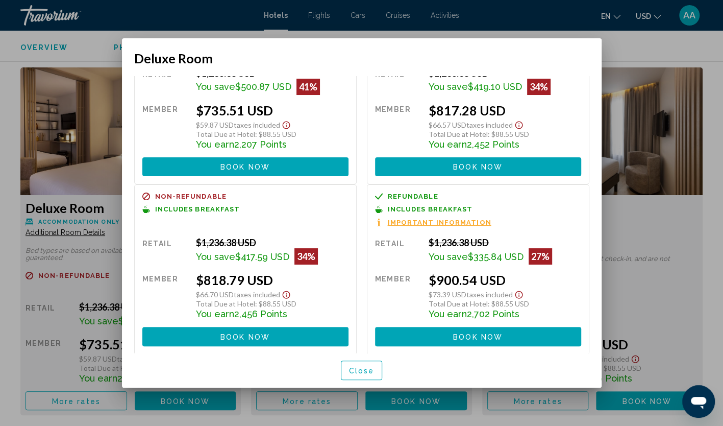
scroll to position [72, 0]
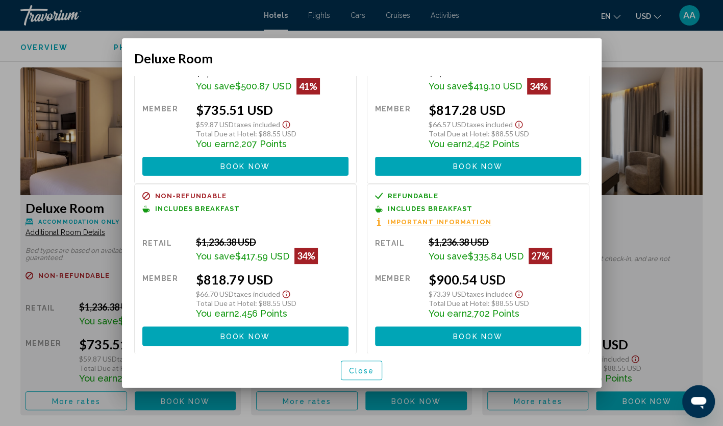
drag, startPoint x: 508, startPoint y: 301, endPoint x: 486, endPoint y: 302, distance: 22.0
click at [486, 302] on div "Total Due at Hotel : $88.55 USD" at bounding box center [505, 302] width 153 height 9
drag, startPoint x: 486, startPoint y: 302, endPoint x: 525, endPoint y: 299, distance: 39.4
click at [525, 299] on div "Total Due at Hotel : $88.55 USD" at bounding box center [505, 302] width 153 height 9
drag, startPoint x: 524, startPoint y: 302, endPoint x: 483, endPoint y: 302, distance: 41.3
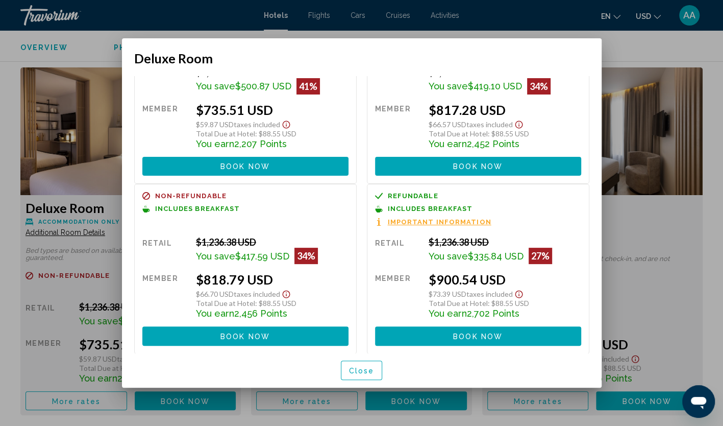
click at [483, 302] on div "Total Due at Hotel : $88.55 USD" at bounding box center [505, 302] width 153 height 9
drag, startPoint x: 483, startPoint y: 302, endPoint x: 555, endPoint y: 301, distance: 71.4
click at [555, 301] on div "Total Due at Hotel : $88.55 USD" at bounding box center [505, 302] width 153 height 9
click at [624, 218] on div at bounding box center [361, 213] width 723 height 426
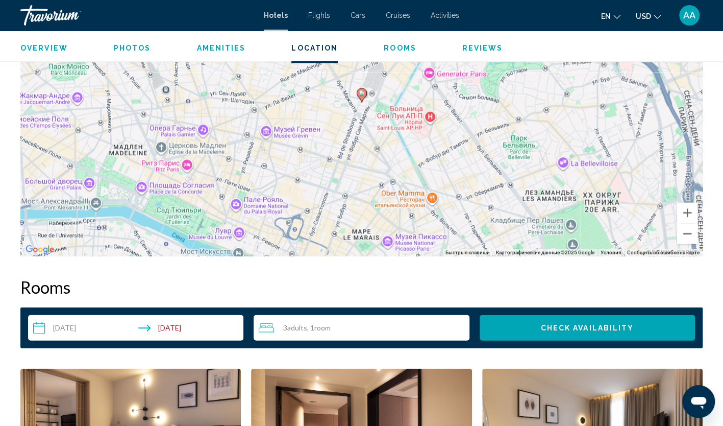
scroll to position [1071, 0]
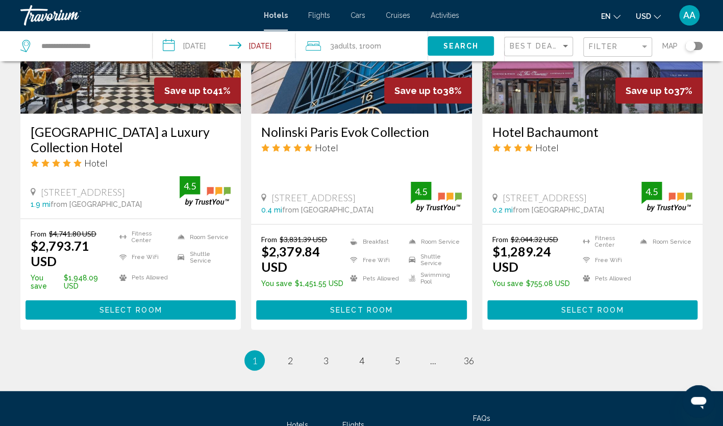
scroll to position [1311, 0]
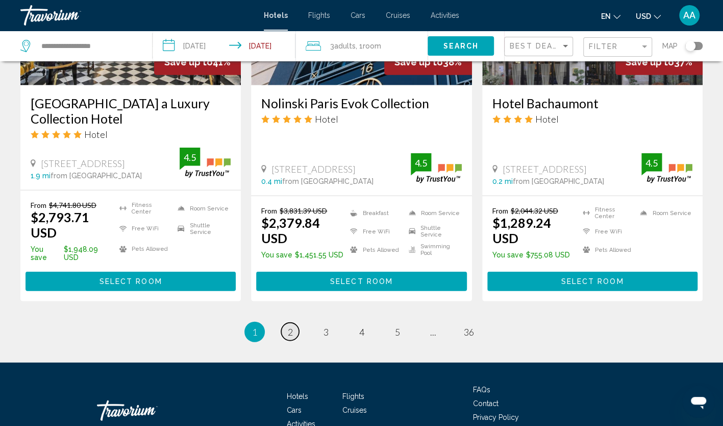
click at [293, 322] on link "page 2" at bounding box center [290, 331] width 18 height 18
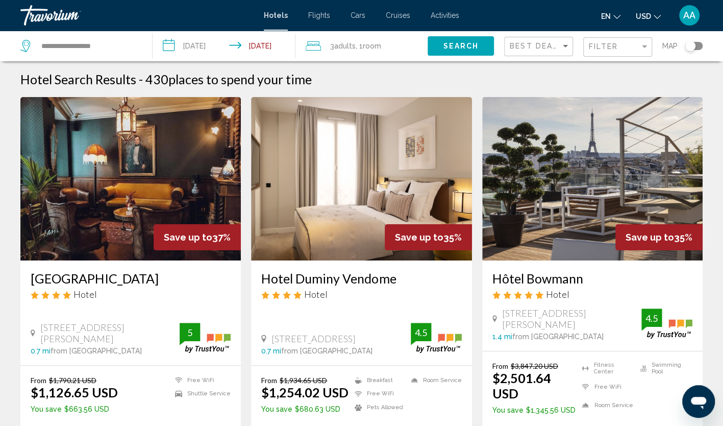
drag, startPoint x: 260, startPoint y: 281, endPoint x: 404, endPoint y: 280, distance: 143.9
click at [404, 280] on div "Hotel Duminy Vendome Hotel [STREET_ADDRESS] 0.7 mi from [GEOGRAPHIC_DATA] from …" at bounding box center [361, 312] width 220 height 105
copy h3 "Hotel Duminy Vendome"
click at [370, 226] on img "Main content" at bounding box center [361, 178] width 220 height 163
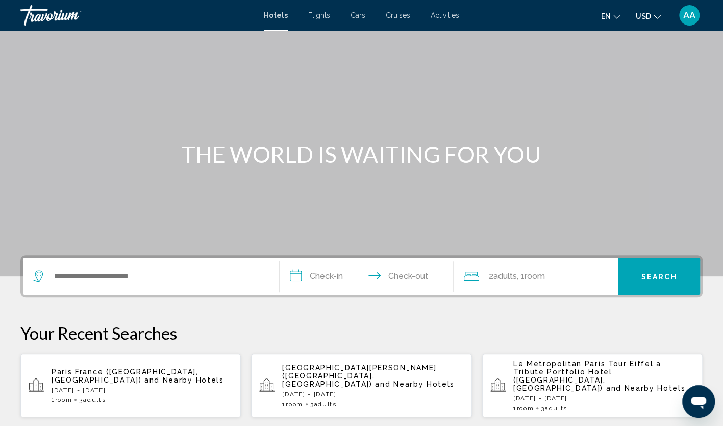
scroll to position [51, 0]
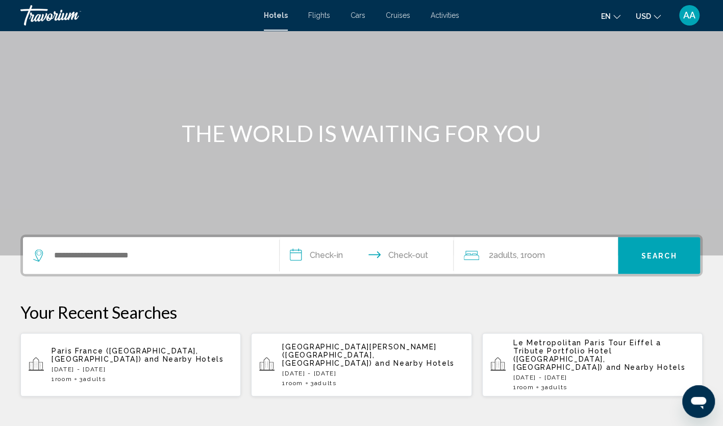
click at [191, 355] on span "and Nearby Hotels" at bounding box center [184, 359] width 80 height 8
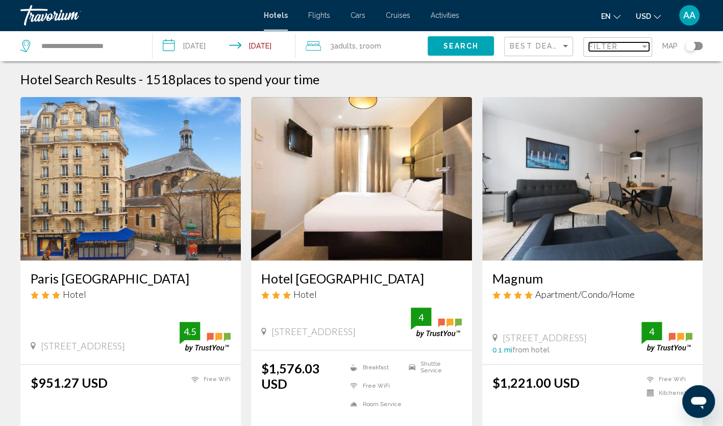
click at [596, 46] on span "Filter" at bounding box center [603, 46] width 29 height 8
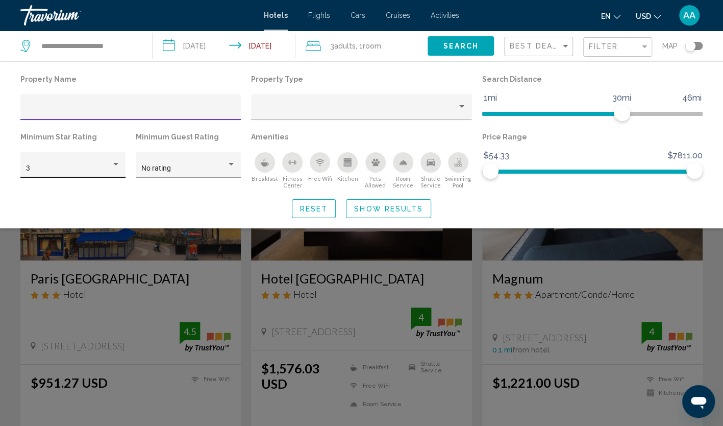
click at [99, 164] on div "3" at bounding box center [73, 167] width 94 height 21
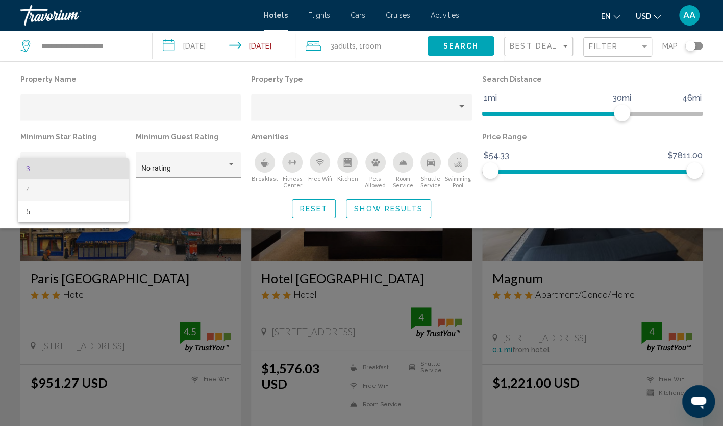
click at [95, 186] on span "4" at bounding box center [73, 189] width 94 height 21
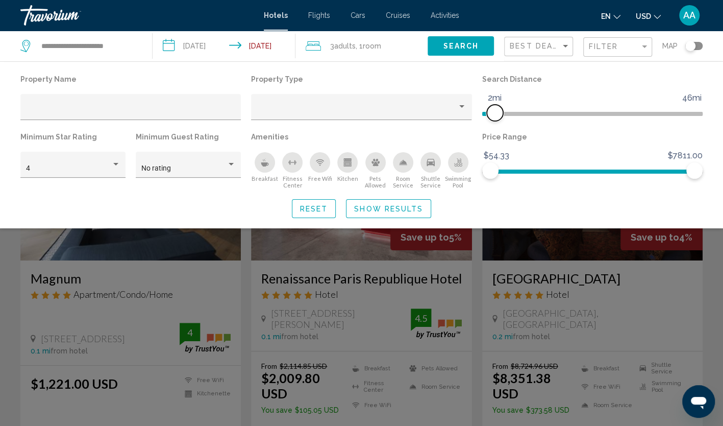
drag, startPoint x: 528, startPoint y: 114, endPoint x: 495, endPoint y: 115, distance: 32.7
click at [495, 114] on ngx-slider "1mi 46mi 2mi" at bounding box center [592, 113] width 220 height 2
click at [376, 208] on span "Show Results" at bounding box center [388, 209] width 69 height 8
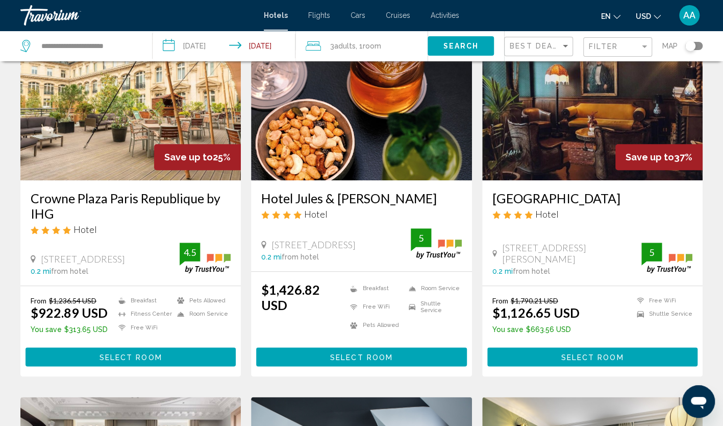
scroll to position [408, 0]
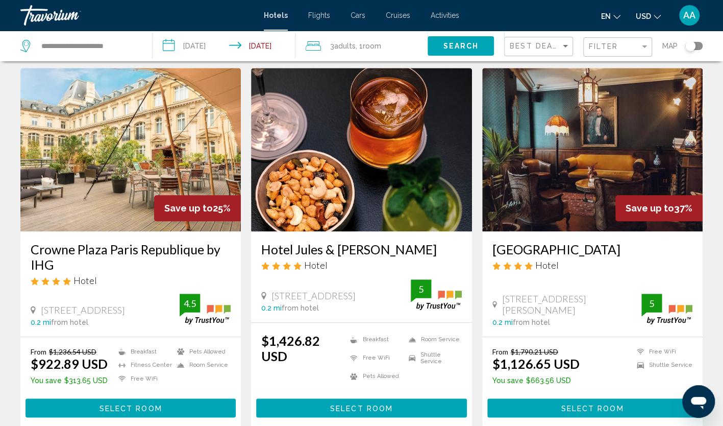
drag, startPoint x: 30, startPoint y: 237, endPoint x: 60, endPoint y: 254, distance: 34.9
click at [60, 254] on div "Crowne Plaza Paris Republique by IHG Hotel [STREET_ADDRESS] 0.2 mi from hotel 4…" at bounding box center [130, 283] width 220 height 105
copy h3 "Crowne Plaza Paris Republique by IHG"
click at [117, 159] on img "Main content" at bounding box center [130, 149] width 220 height 163
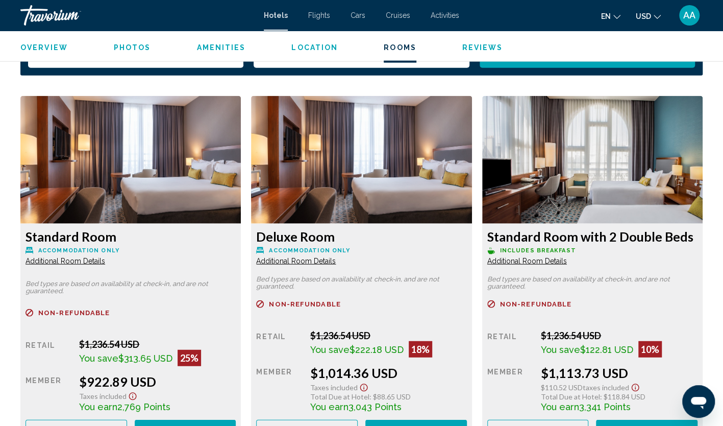
scroll to position [1378, 0]
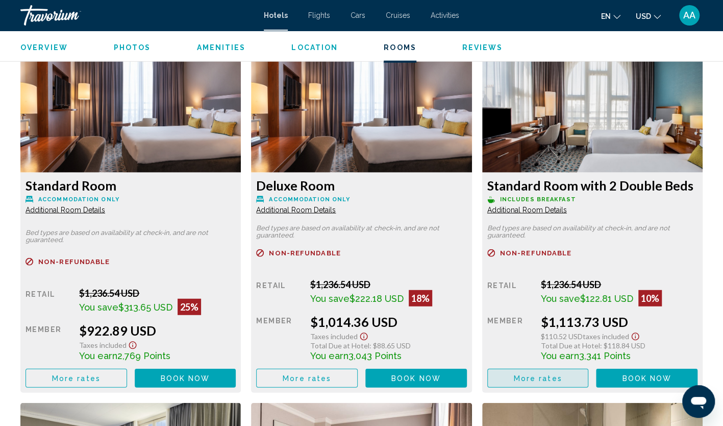
click at [542, 376] on span "More rates" at bounding box center [537, 378] width 48 height 8
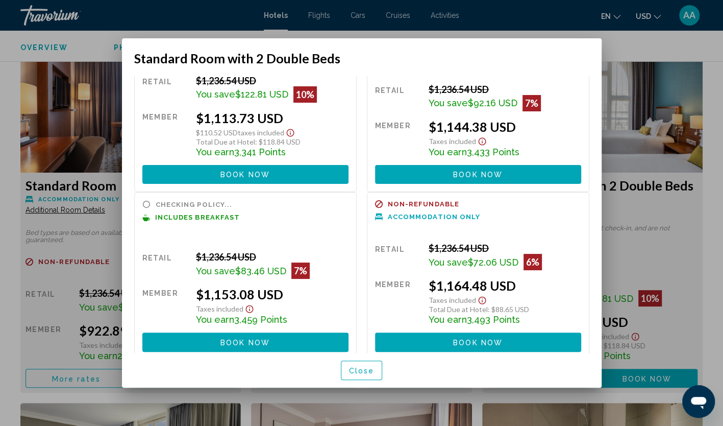
scroll to position [68, 0]
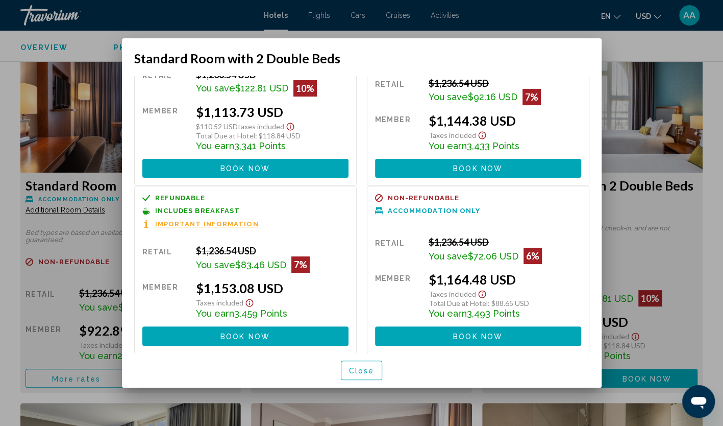
click at [369, 350] on div "Refundable Non-refundable Non-refundable Accommodation Only Retail $1,236.54 US…" at bounding box center [478, 269] width 222 height 167
click at [368, 376] on button "Close" at bounding box center [362, 369] width 42 height 19
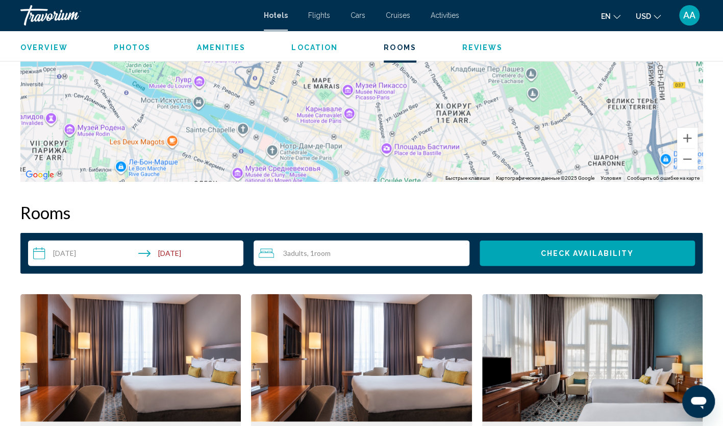
scroll to position [1122, 0]
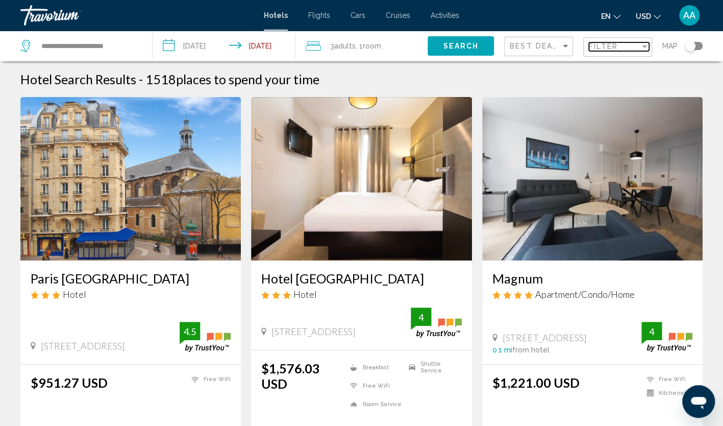
drag, startPoint x: 604, startPoint y: 46, endPoint x: 598, endPoint y: 46, distance: 5.6
click at [604, 46] on span "Filter" at bounding box center [603, 46] width 29 height 8
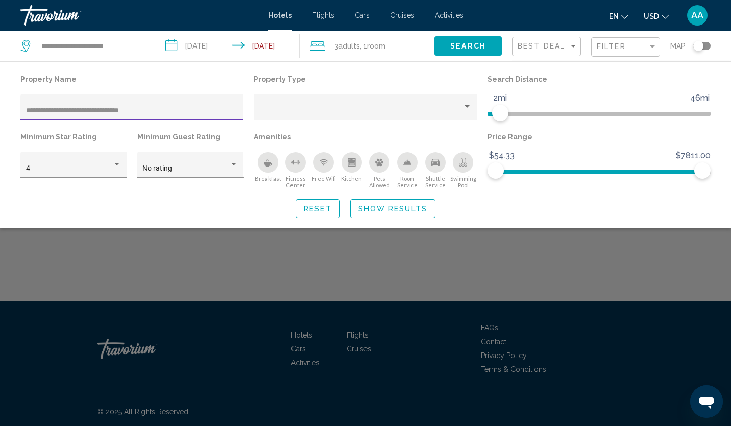
drag, startPoint x: 160, startPoint y: 110, endPoint x: 50, endPoint y: 114, distance: 110.3
click at [50, 114] on input "**********" at bounding box center [132, 111] width 212 height 8
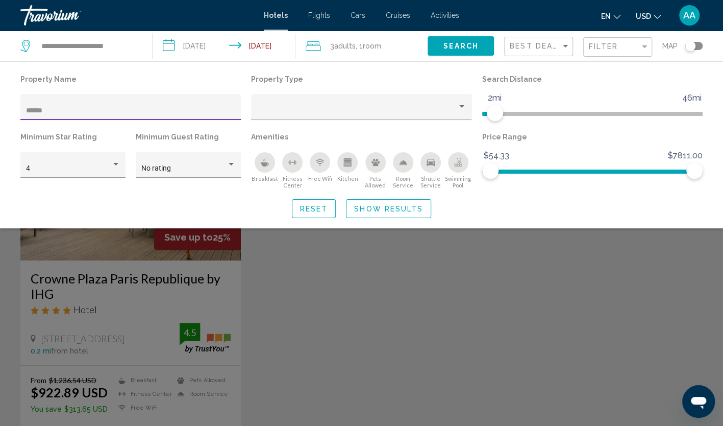
type input "******"
click at [93, 251] on div "Search widget" at bounding box center [361, 289] width 723 height 272
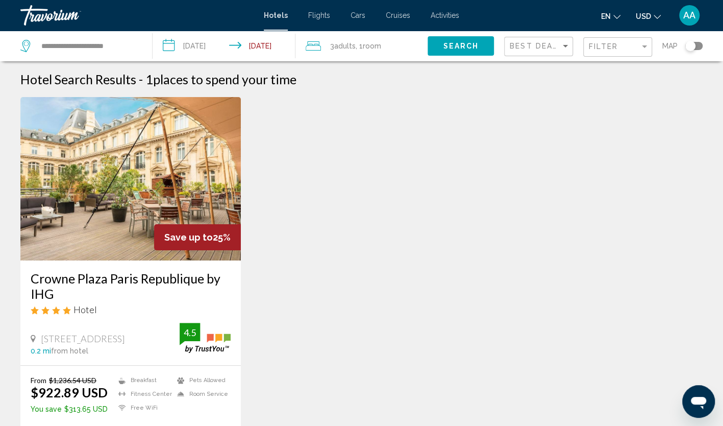
click at [140, 168] on img "Main content" at bounding box center [130, 178] width 220 height 163
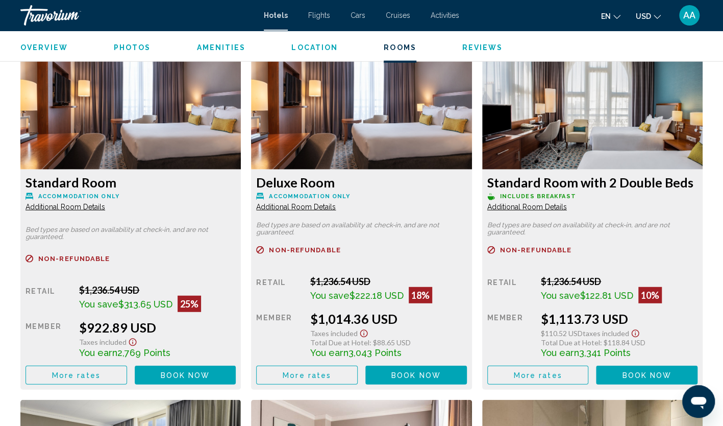
scroll to position [1378, 0]
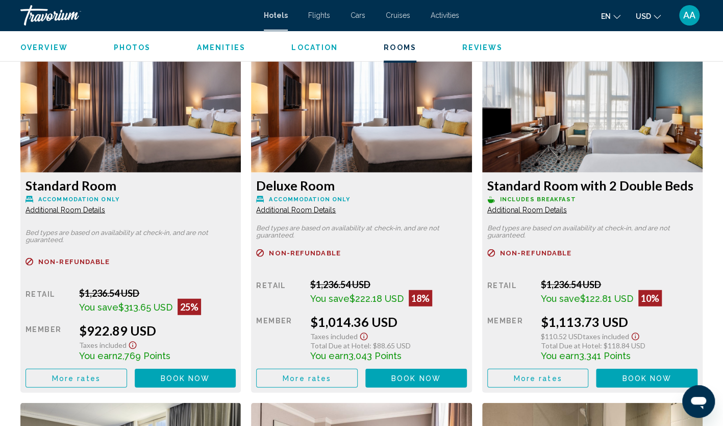
click at [127, 380] on button "More rates" at bounding box center [77, 377] width 102 height 19
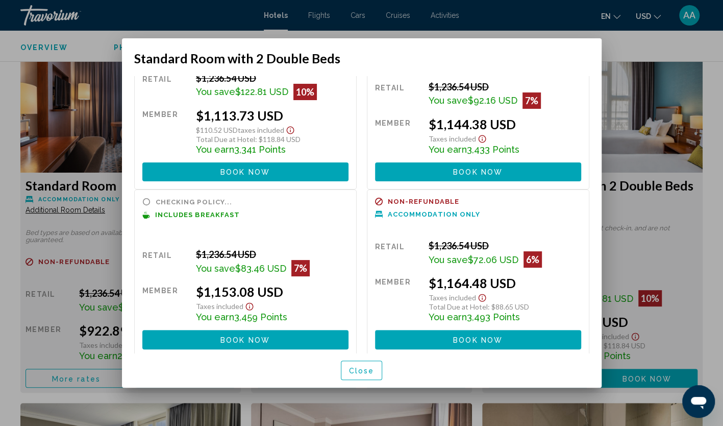
scroll to position [68, 0]
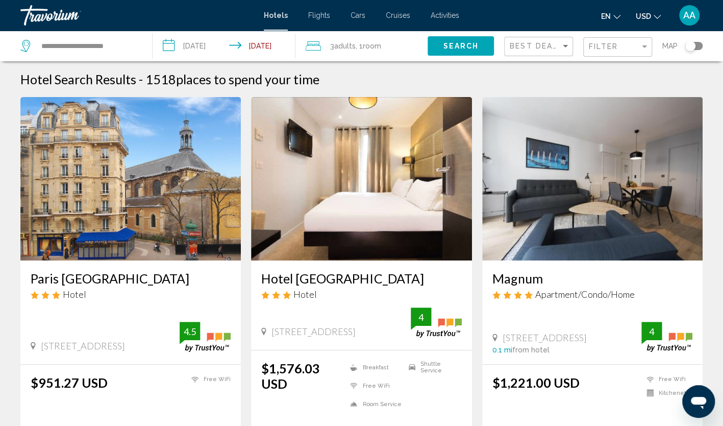
click at [554, 37] on div "Best Deals" at bounding box center [540, 46] width 60 height 19
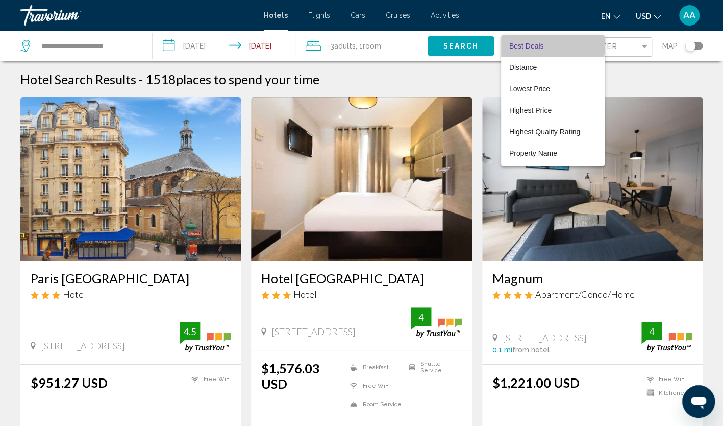
click at [551, 45] on span "Best Deals" at bounding box center [552, 45] width 87 height 21
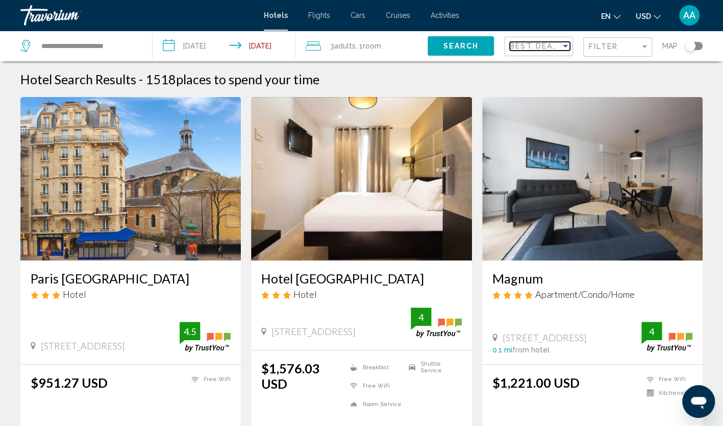
click at [551, 45] on span "Best Deals" at bounding box center [537, 46] width 54 height 8
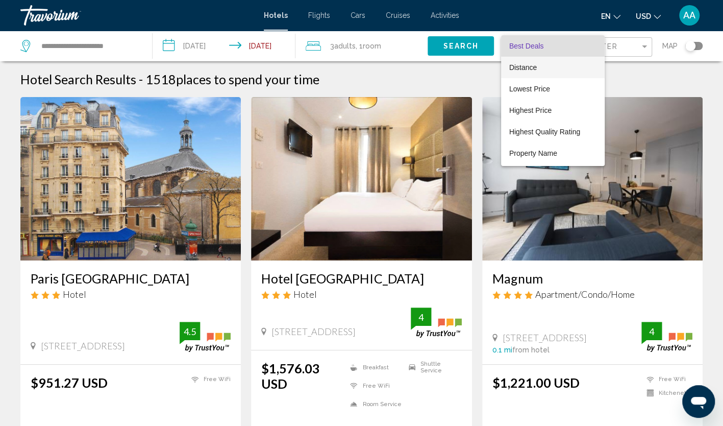
click at [547, 78] on span "Distance" at bounding box center [552, 67] width 87 height 21
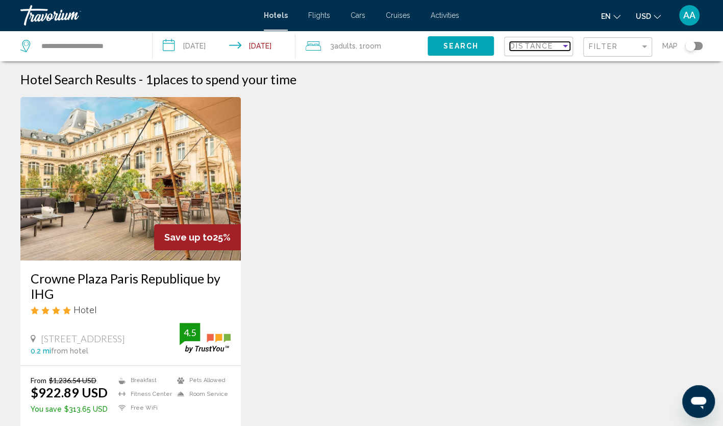
click at [542, 48] on span "Distance" at bounding box center [531, 46] width 43 height 8
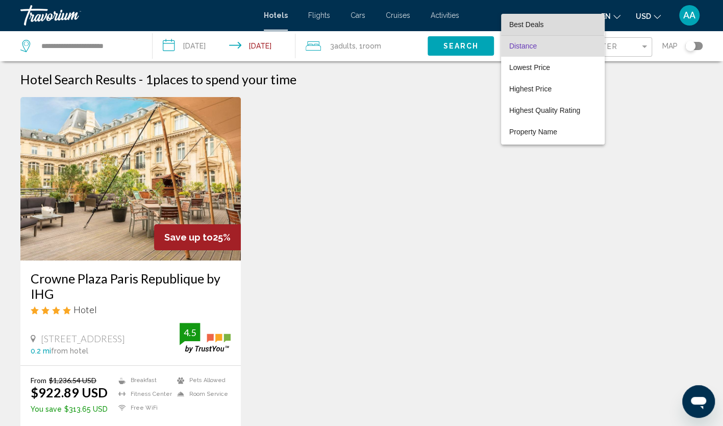
click at [527, 25] on span "Best Deals" at bounding box center [526, 24] width 35 height 8
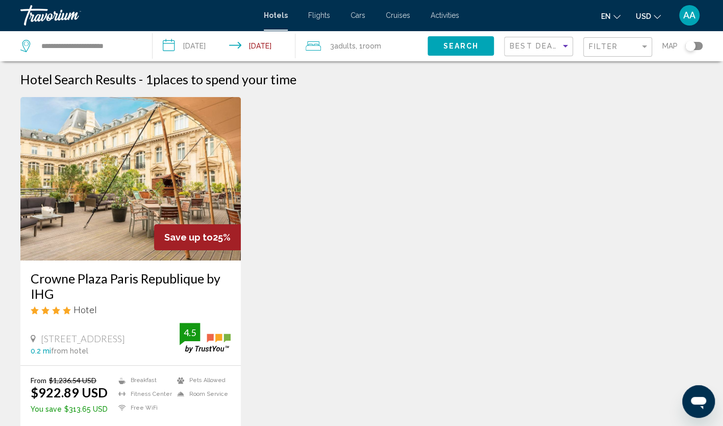
click at [464, 44] on span "Search" at bounding box center [461, 46] width 36 height 8
click at [607, 49] on span "Filter" at bounding box center [603, 46] width 29 height 8
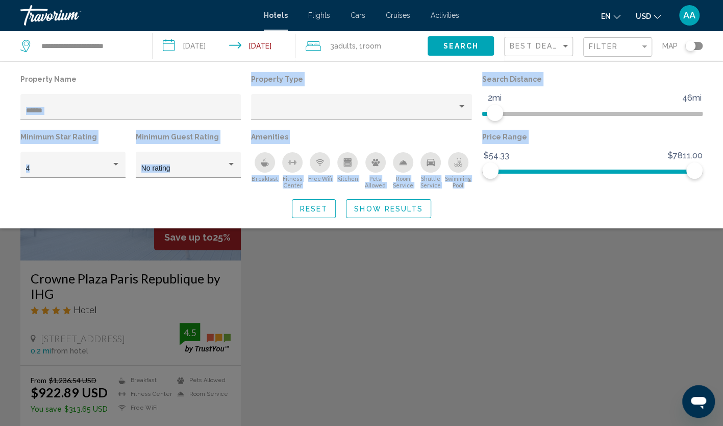
drag, startPoint x: 105, startPoint y: 114, endPoint x: -2, endPoint y: 103, distance: 107.8
click at [0, 103] on html "**********" at bounding box center [361, 213] width 723 height 426
drag, startPoint x: -2, startPoint y: 103, endPoint x: 68, endPoint y: 118, distance: 71.7
click at [66, 119] on div "******" at bounding box center [131, 109] width 210 height 21
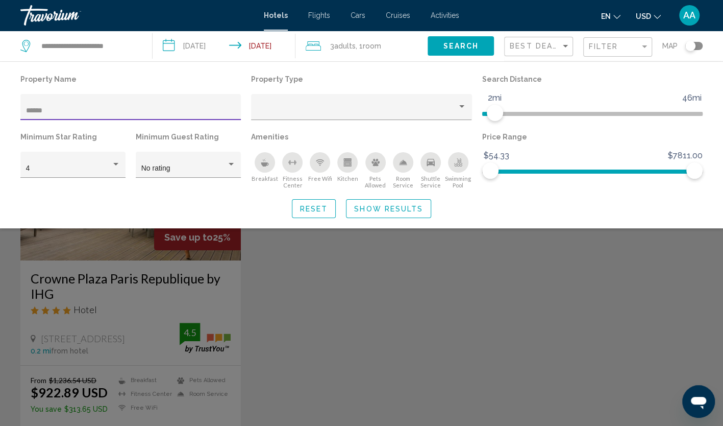
drag, startPoint x: 72, startPoint y: 109, endPoint x: 18, endPoint y: 106, distance: 54.2
click at [18, 106] on div "Property Name ******" at bounding box center [130, 101] width 231 height 58
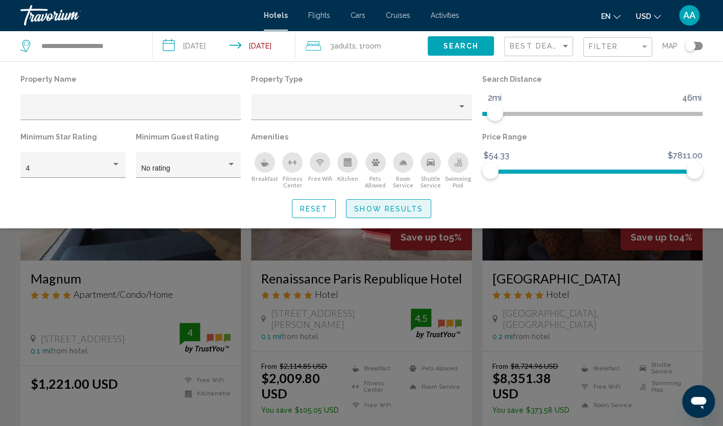
click at [399, 204] on span "Show Results" at bounding box center [388, 208] width 69 height 8
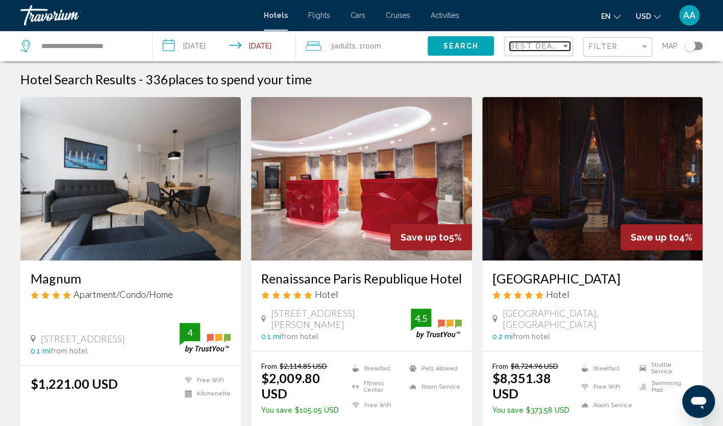
click at [557, 45] on span "Best Deals" at bounding box center [537, 46] width 54 height 8
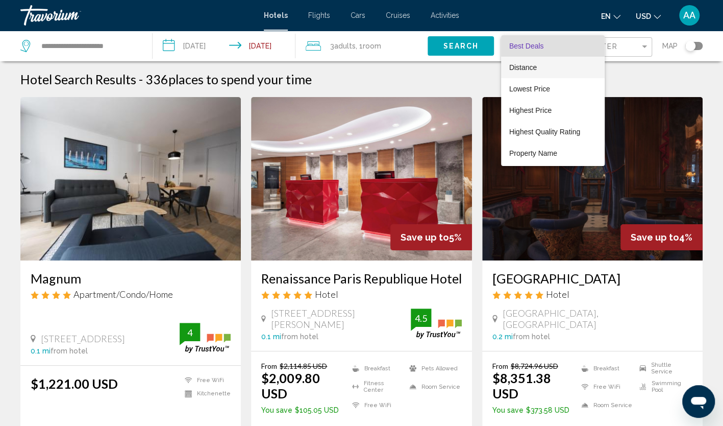
click at [541, 72] on span "Distance" at bounding box center [552, 67] width 87 height 21
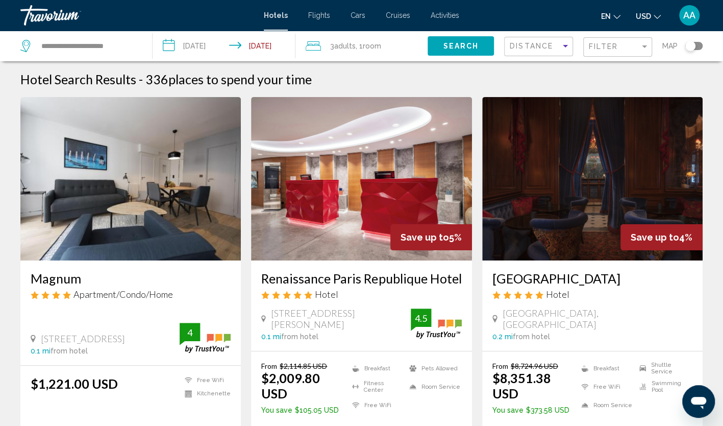
click at [464, 49] on span "Search" at bounding box center [461, 46] width 36 height 8
click at [544, 47] on span "Distance" at bounding box center [531, 46] width 43 height 8
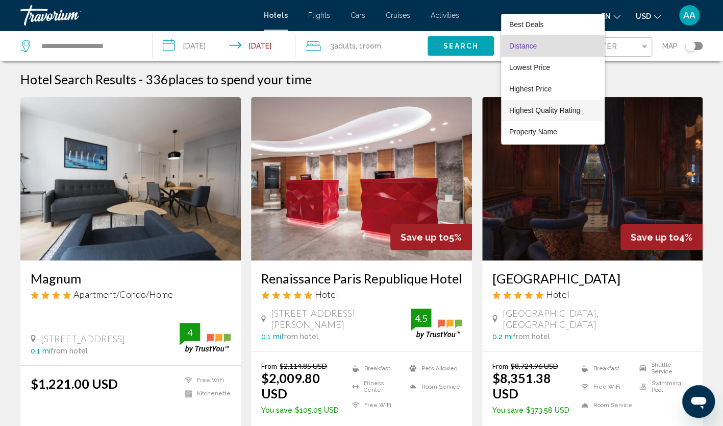
click at [549, 100] on span "Highest Quality Rating" at bounding box center [552, 109] width 87 height 21
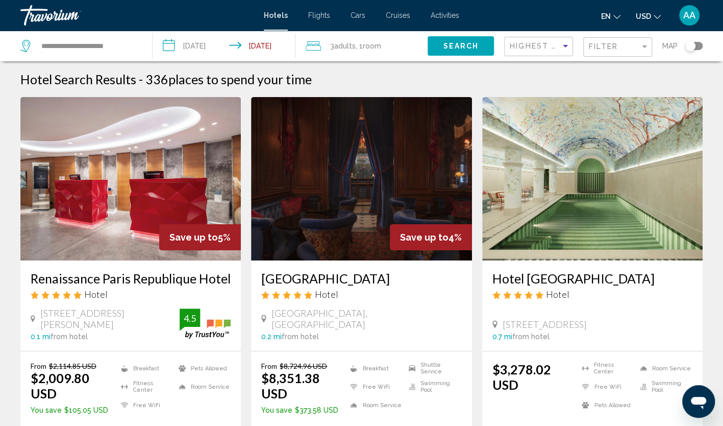
click at [469, 49] on span "Search" at bounding box center [461, 46] width 36 height 8
click at [540, 47] on span "Highest Quality Rating" at bounding box center [567, 46] width 115 height 8
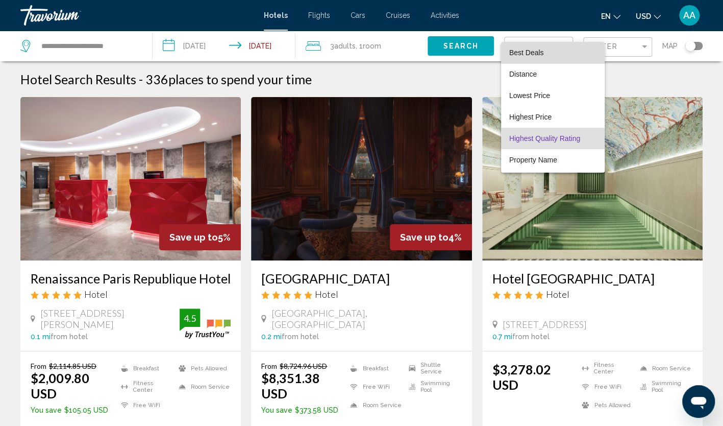
click at [530, 57] on span "Best Deals" at bounding box center [526, 52] width 35 height 8
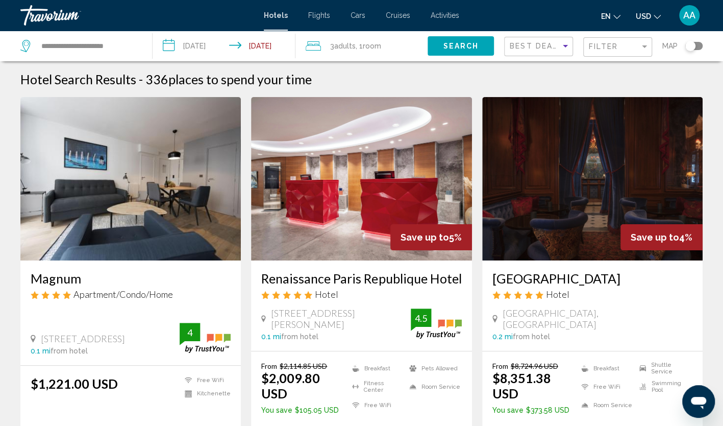
click at [470, 48] on span "Search" at bounding box center [461, 46] width 36 height 8
click at [469, 46] on span "Search" at bounding box center [461, 46] width 36 height 8
click at [528, 43] on span "Best Deals" at bounding box center [537, 46] width 54 height 8
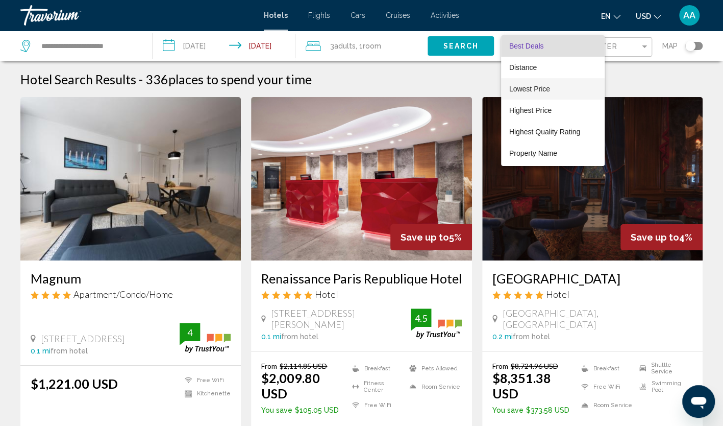
click at [539, 87] on span "Lowest Price" at bounding box center [529, 89] width 41 height 8
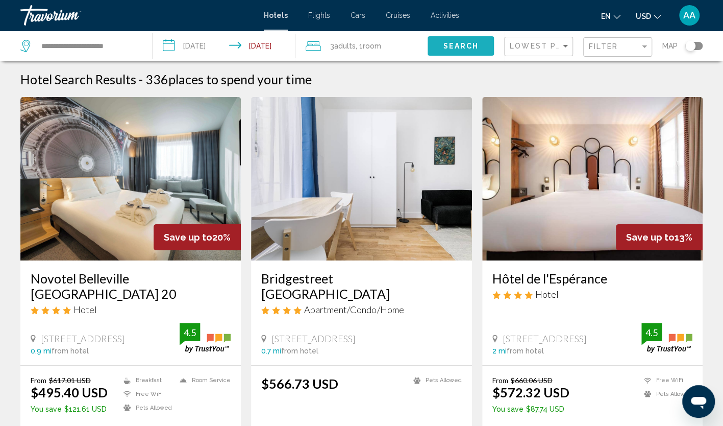
click at [466, 51] on button "Search" at bounding box center [461, 45] width 66 height 19
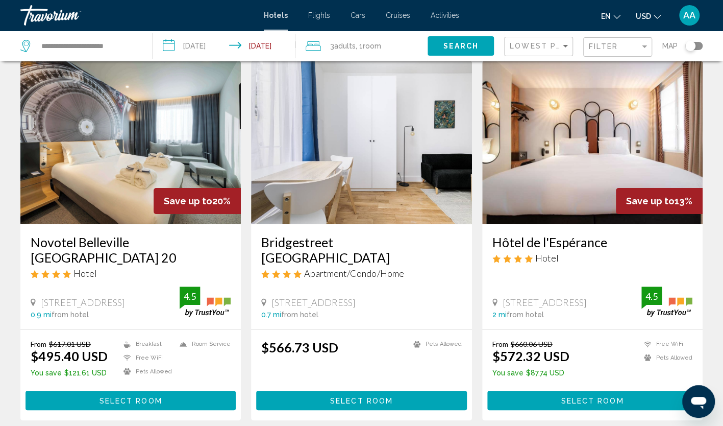
scroll to position [51, 0]
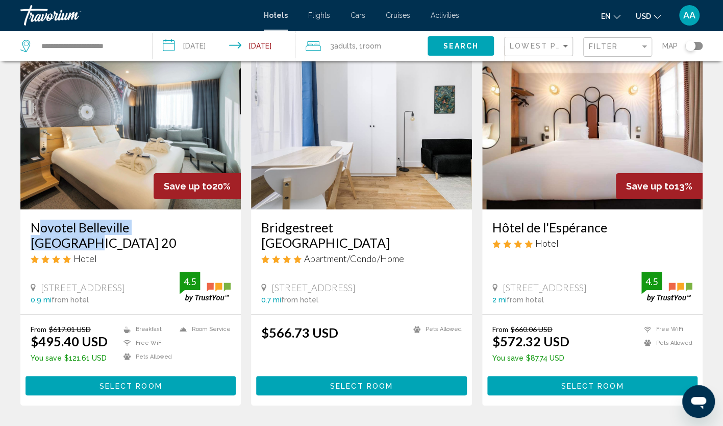
drag, startPoint x: 29, startPoint y: 226, endPoint x: 179, endPoint y: 229, distance: 150.5
click at [179, 229] on div "Novotel Belleville Paris 20 Hotel 64 74 Boulevard De Belleville, Paris 0.9 mi f…" at bounding box center [130, 261] width 220 height 105
copy h3 "Novotel Belleville Paris 20"
click at [141, 382] on span "Select Room" at bounding box center [130, 386] width 63 height 8
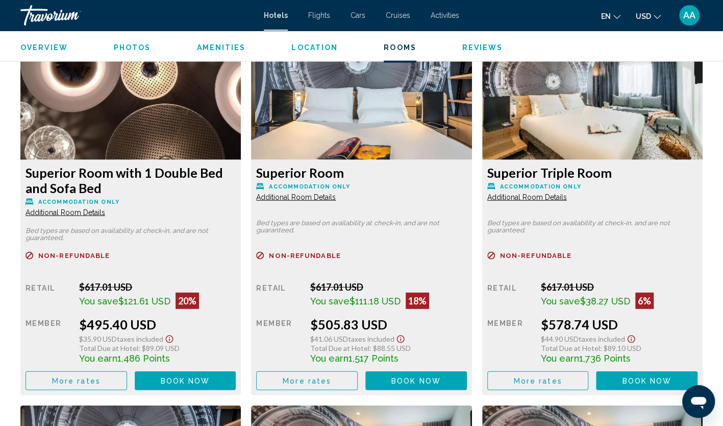
scroll to position [1429, 0]
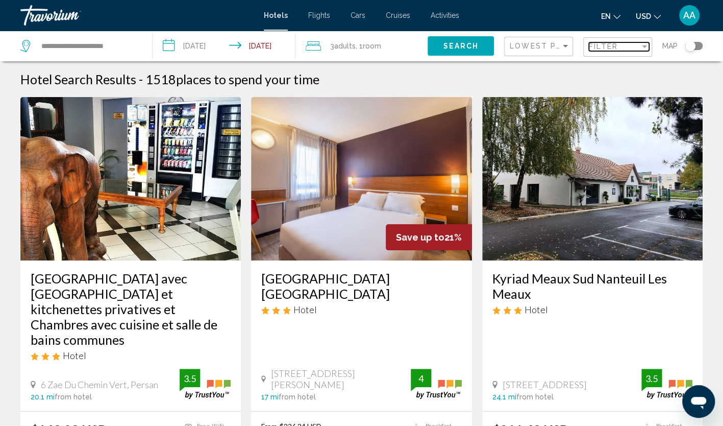
click at [614, 45] on span "Filter" at bounding box center [603, 46] width 29 height 8
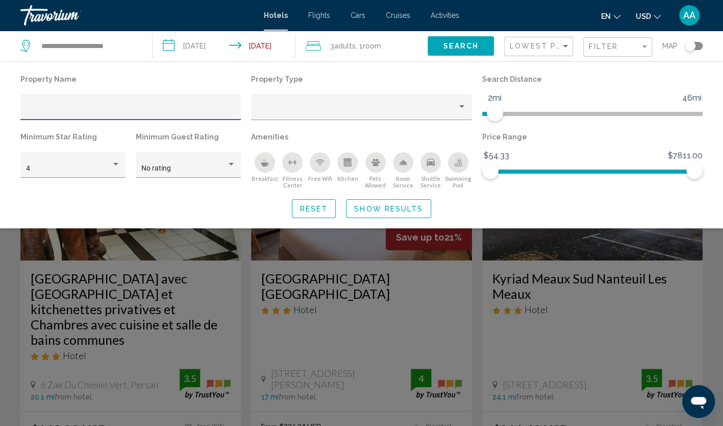
click at [367, 207] on span "Show Results" at bounding box center [388, 209] width 69 height 8
